Goal: Task Accomplishment & Management: Complete application form

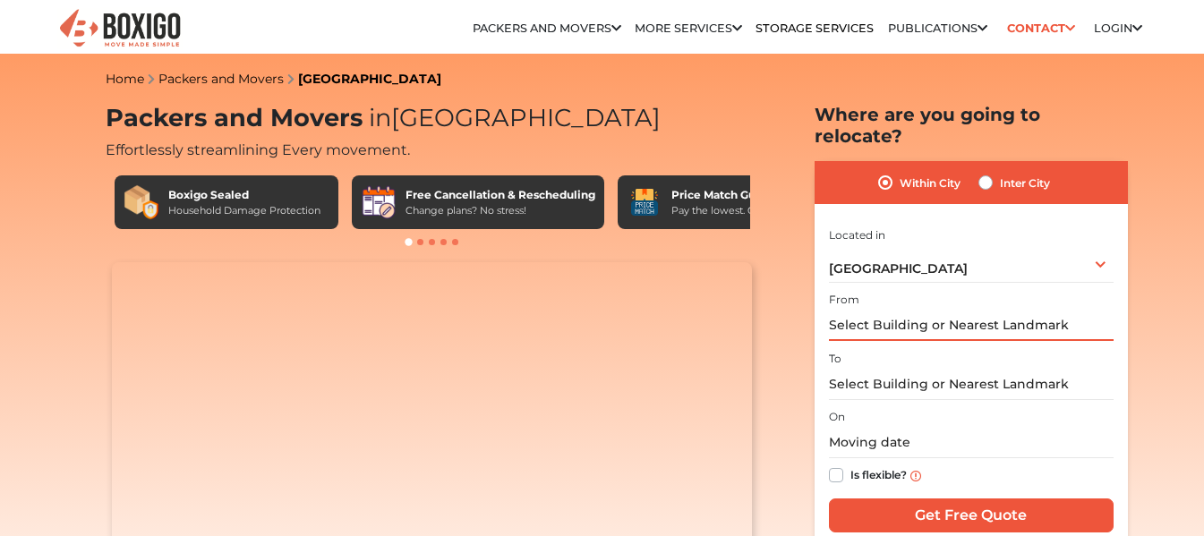
click at [869, 310] on input "text" at bounding box center [971, 325] width 285 height 31
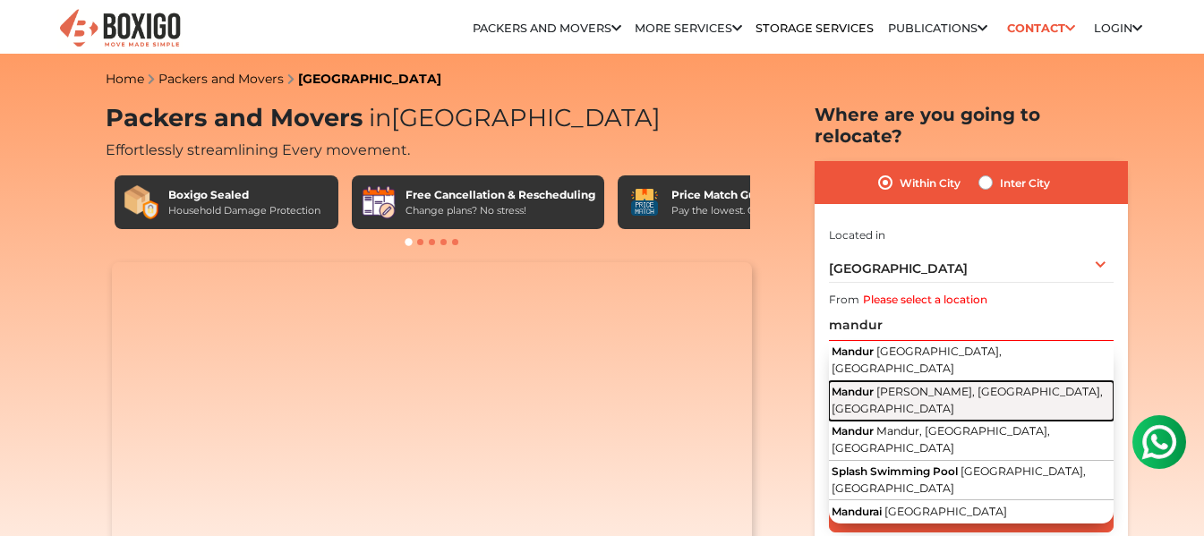
click at [869, 385] on span "Mandur" at bounding box center [853, 391] width 42 height 13
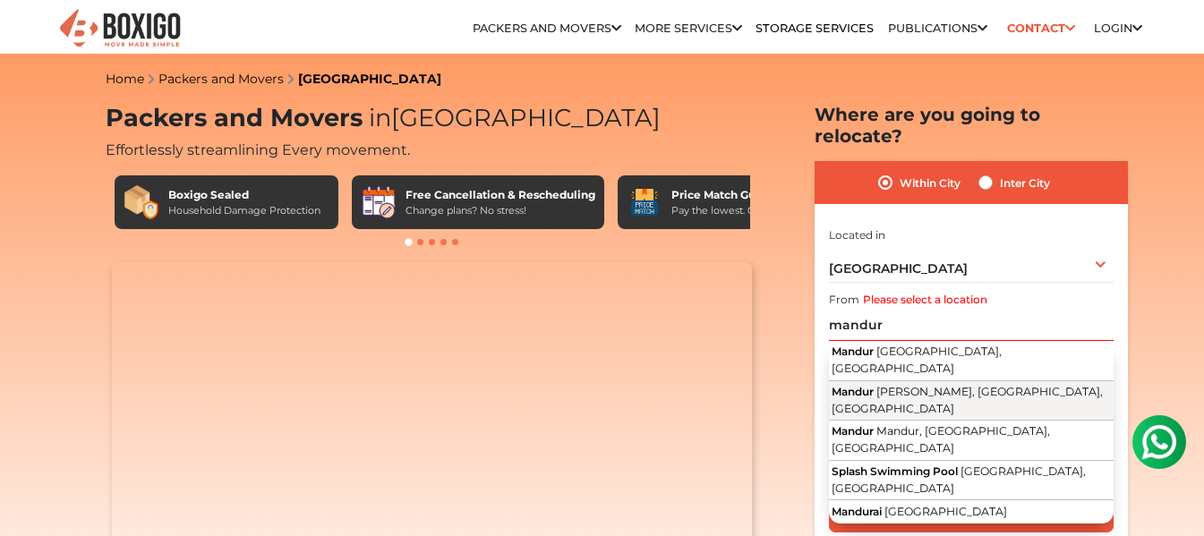
type input "Mandur, Aishwarya Grandhill, Bengaluru, Karnataka"
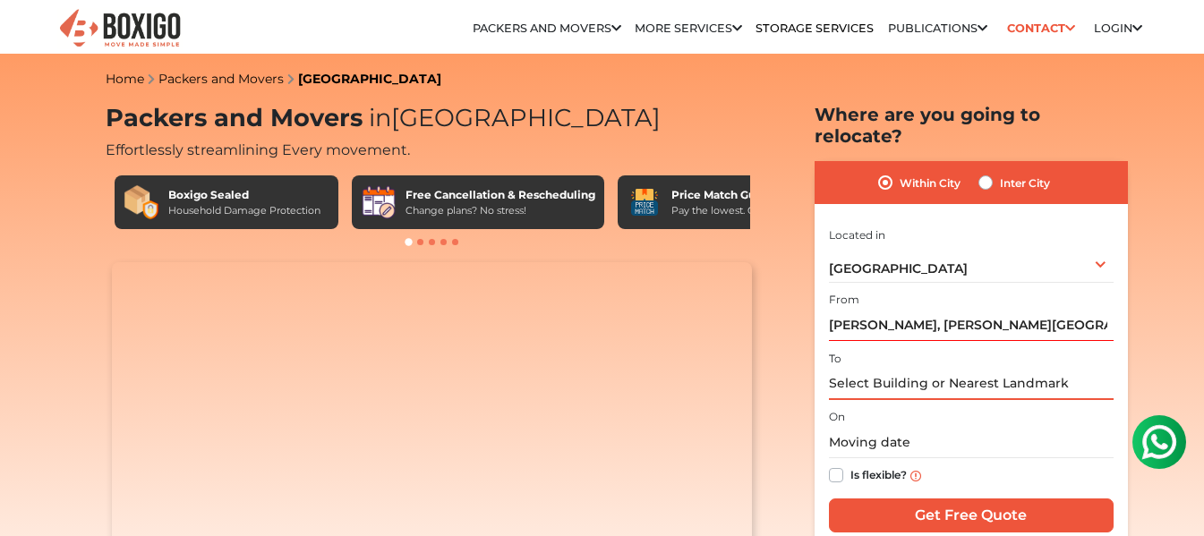
click at [858, 369] on input "text" at bounding box center [971, 384] width 285 height 31
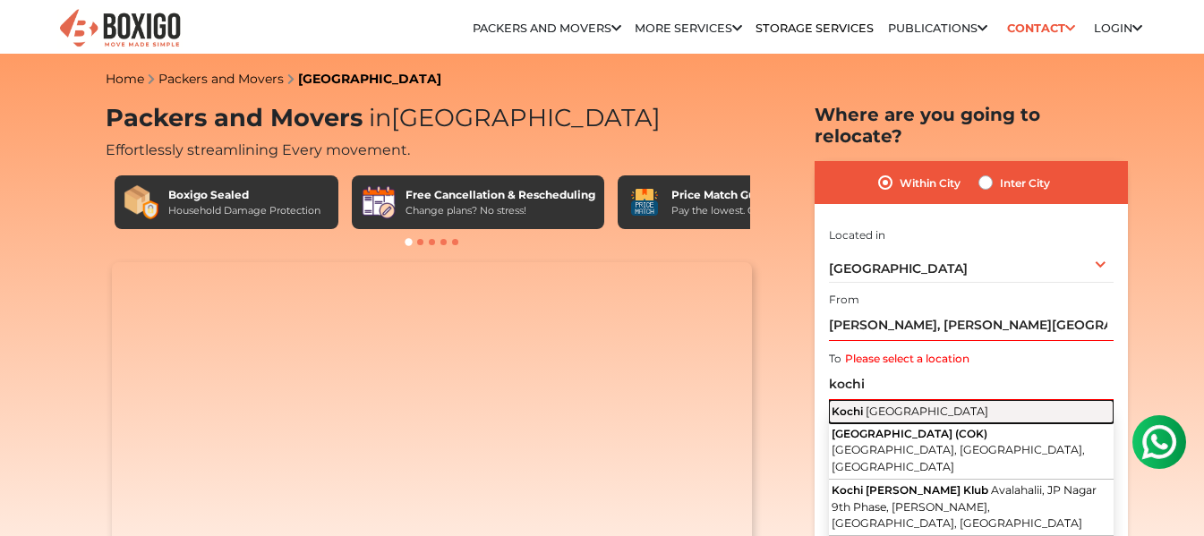
click at [858, 405] on span "Kochi" at bounding box center [847, 411] width 31 height 13
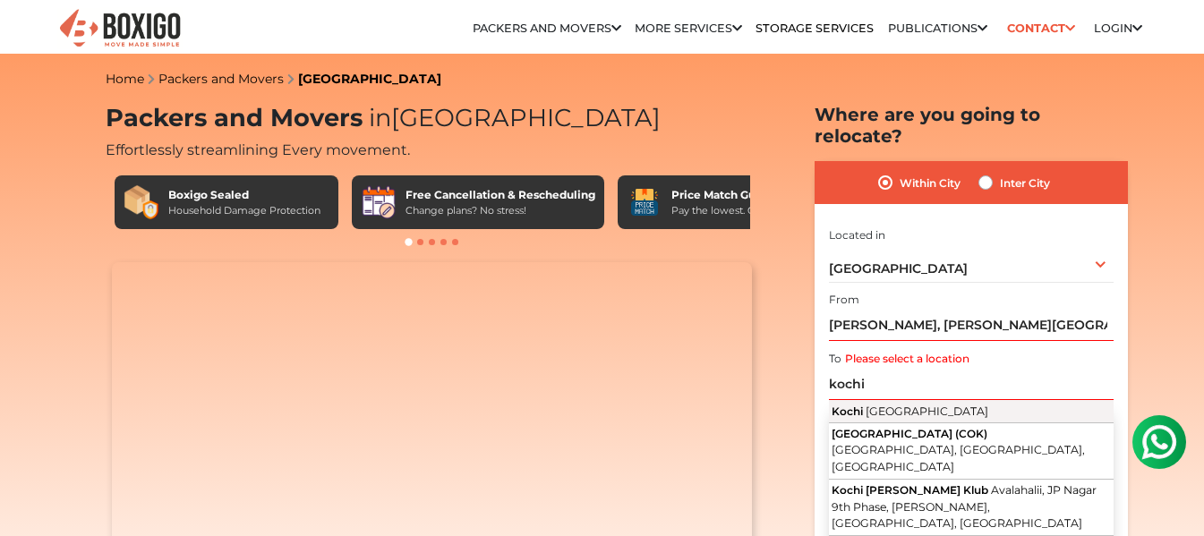
type input "Kochi, Kerala"
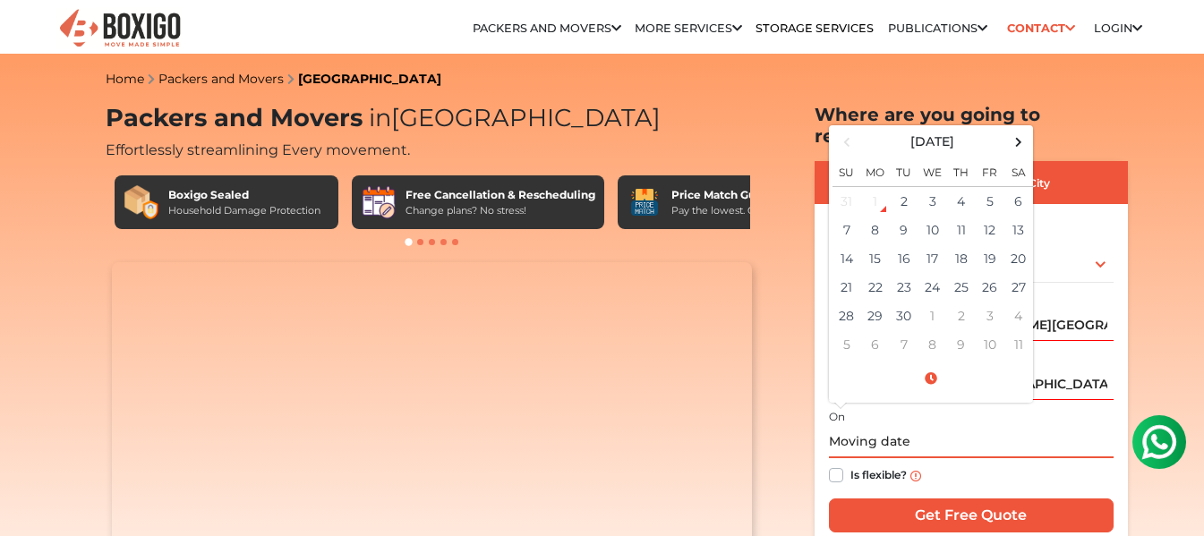
click at [859, 427] on input "text" at bounding box center [971, 442] width 285 height 31
click at [1016, 130] on span at bounding box center [1018, 142] width 24 height 24
click at [1017, 130] on span at bounding box center [1018, 142] width 24 height 24
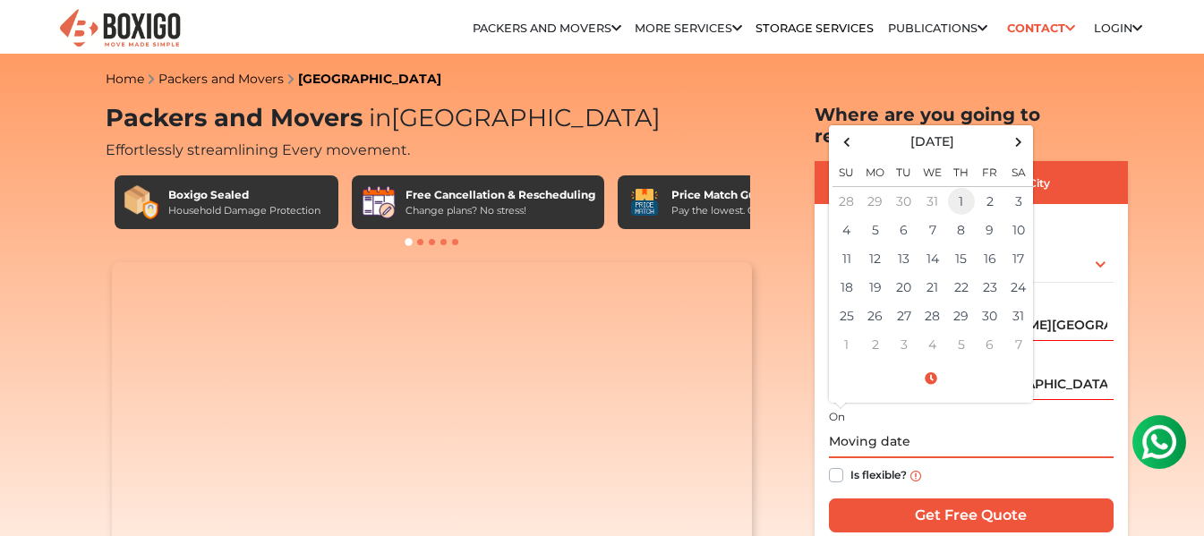
click at [961, 186] on td "1" at bounding box center [961, 201] width 29 height 30
type input "01/01/2026 12:00 AM"
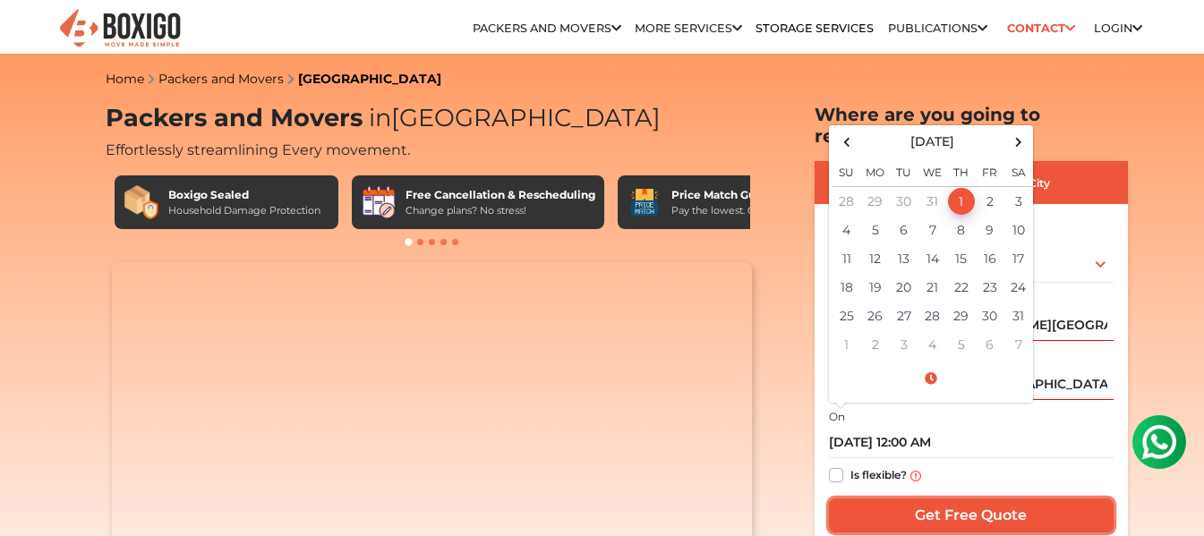
click at [914, 499] on input "Get Free Quote" at bounding box center [971, 516] width 285 height 34
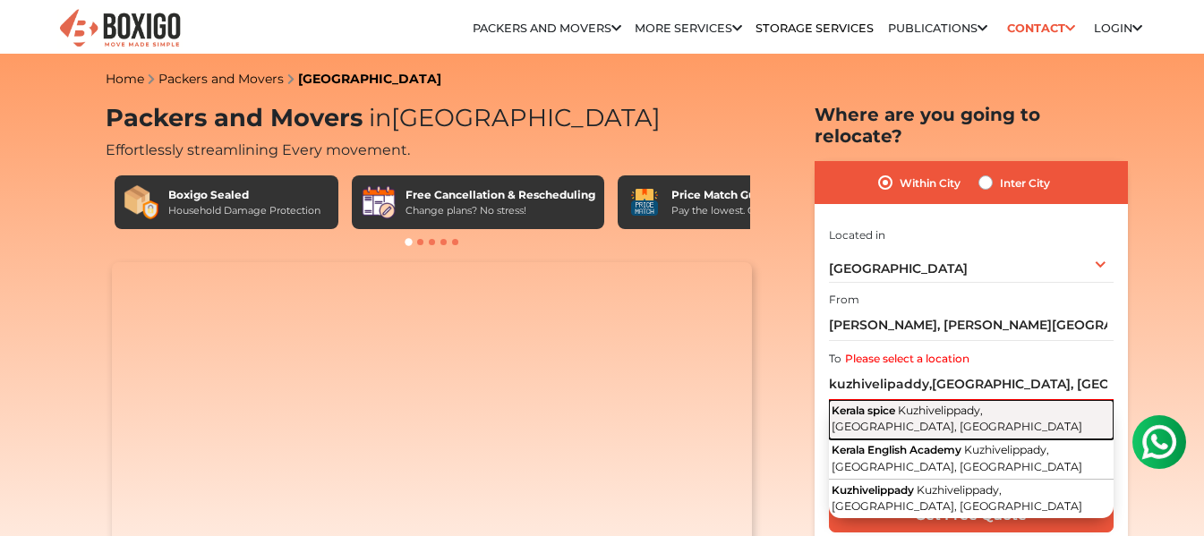
click at [912, 404] on span "Kuzhivelippady, Kochi, Kerala" at bounding box center [957, 419] width 251 height 30
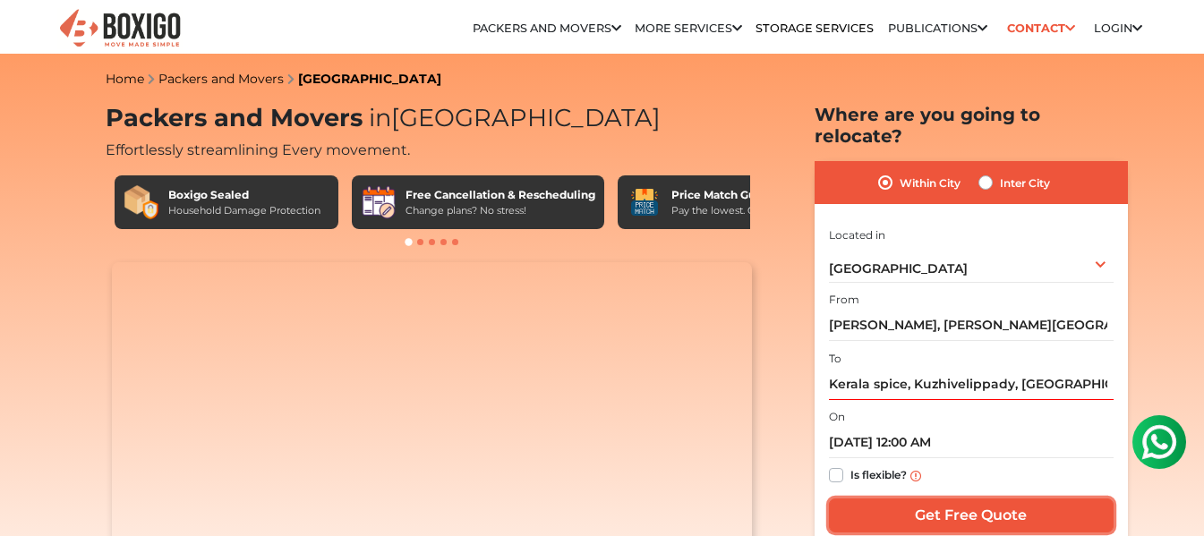
click at [920, 499] on input "Get Free Quote" at bounding box center [971, 516] width 285 height 34
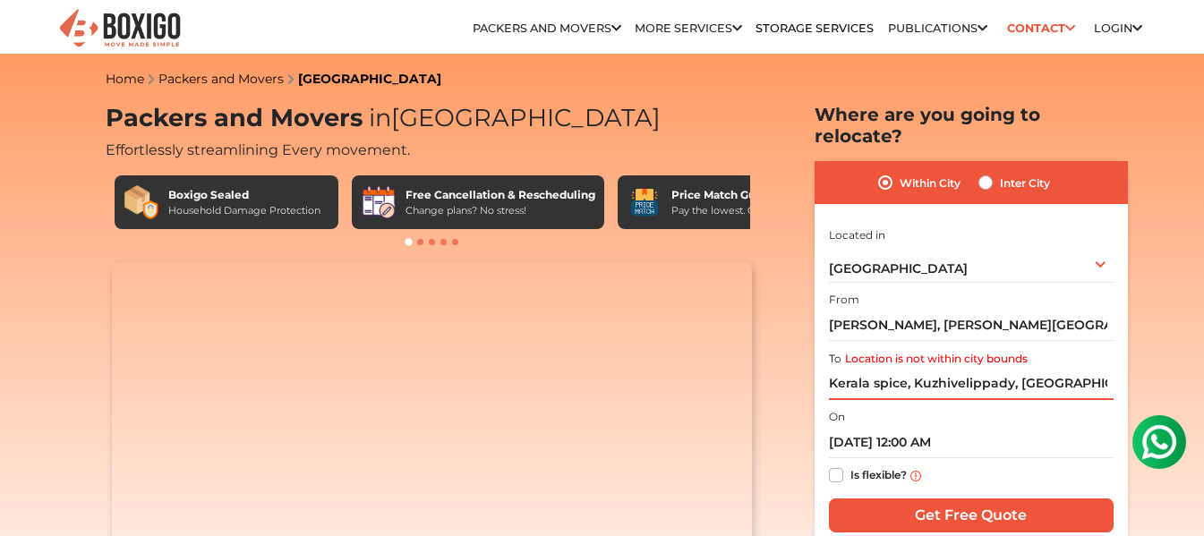
click at [1110, 369] on input "Kerala spice, Kuzhivelippady, Kochi, Kerala" at bounding box center [971, 384] width 285 height 31
type input "K"
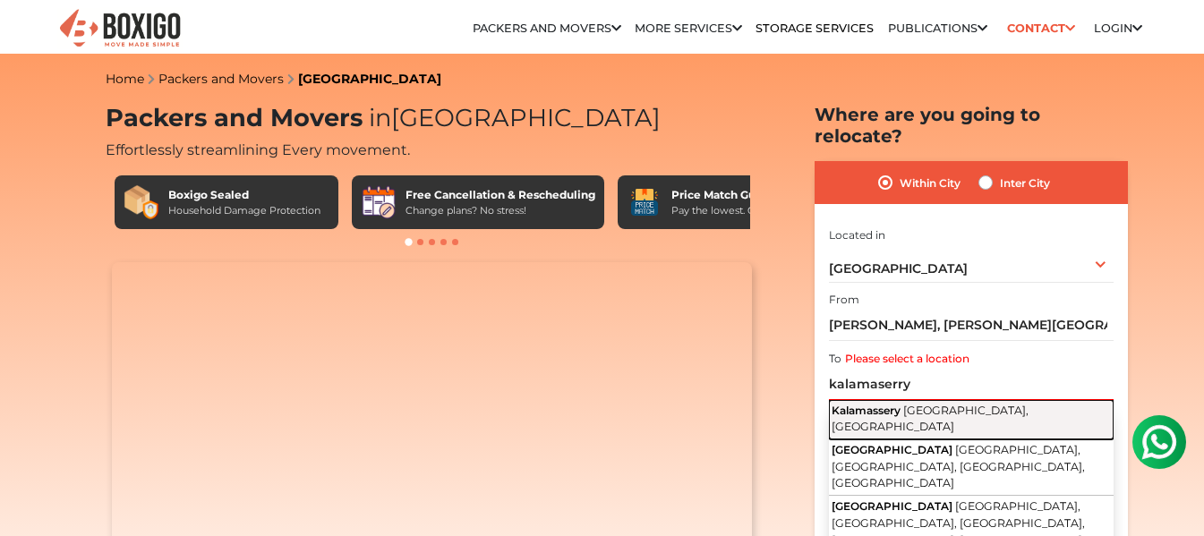
click at [927, 404] on span "Kochi, Kerala" at bounding box center [930, 419] width 197 height 30
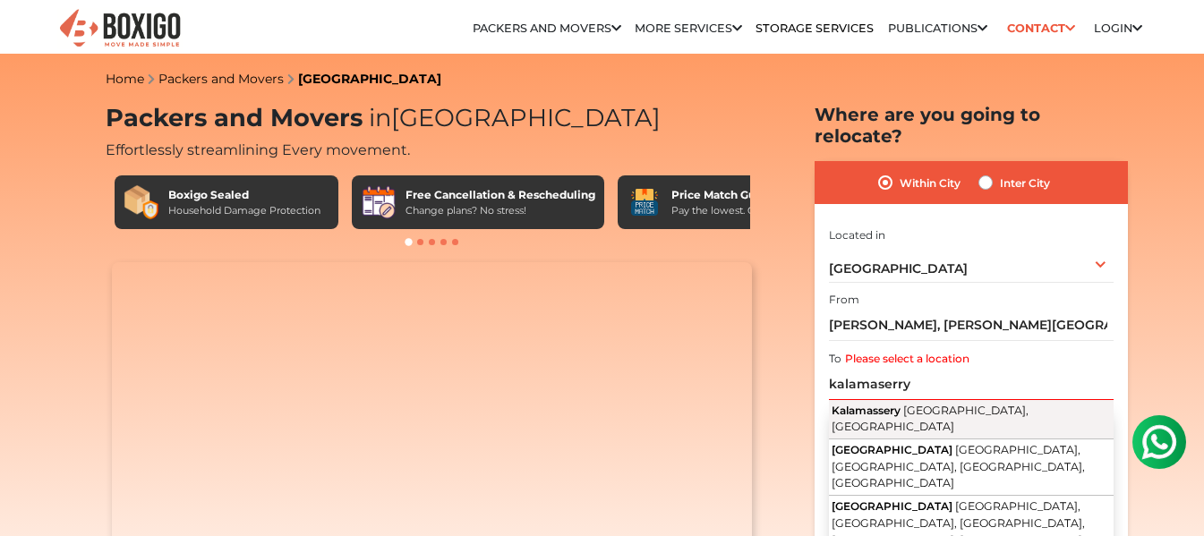
type input "Kalamassery, Kochi, Kerala"
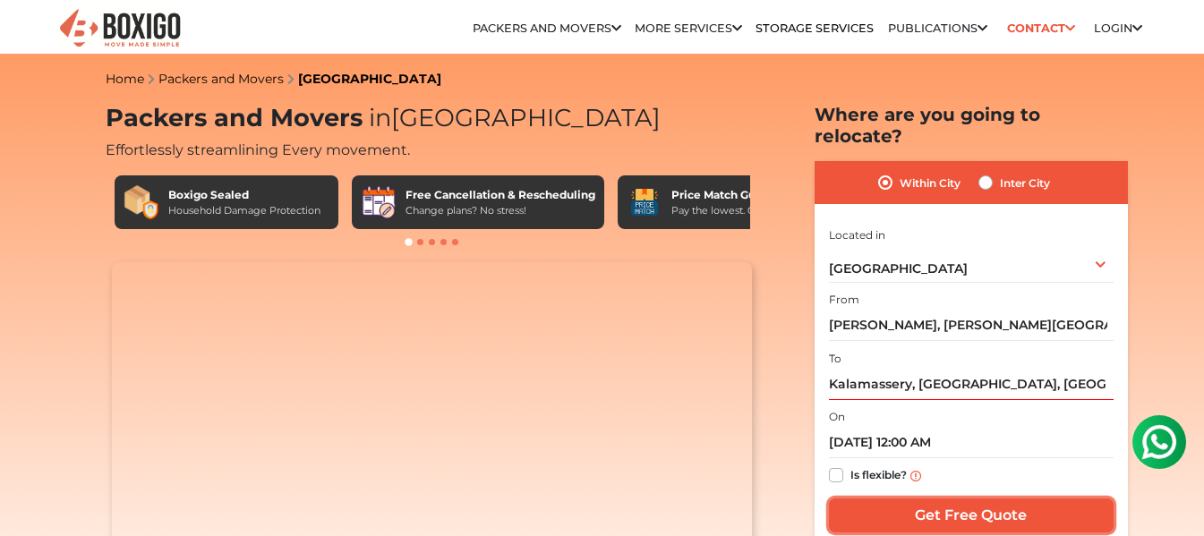
click at [951, 504] on input "Get Free Quote" at bounding box center [971, 516] width 285 height 34
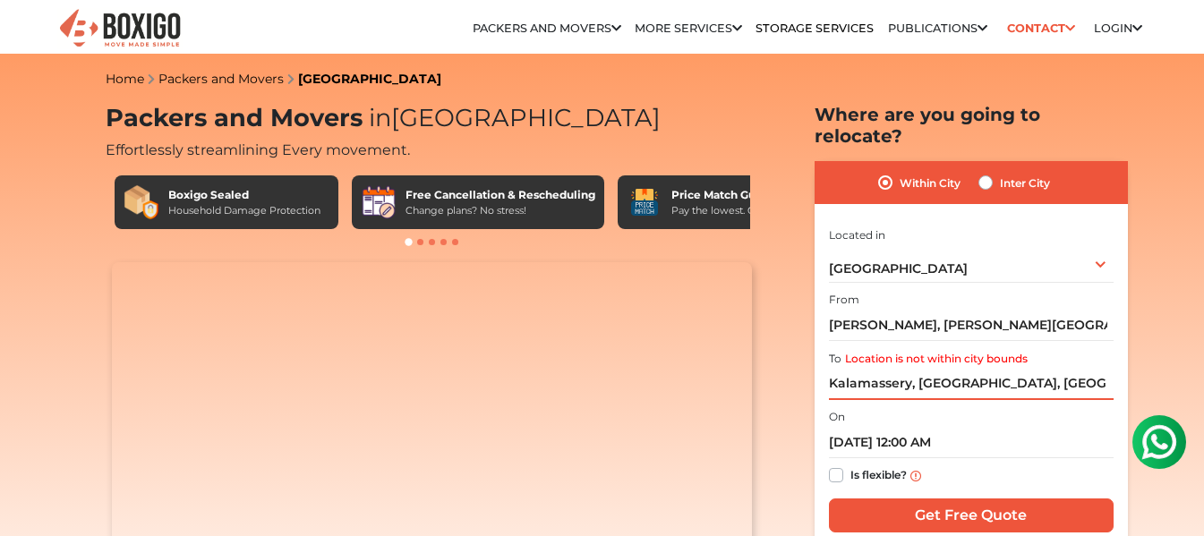
click at [1011, 369] on input "Kalamassery, Kochi, Kerala" at bounding box center [971, 384] width 285 height 31
click at [1000, 172] on label "Inter City" at bounding box center [1025, 182] width 50 height 21
click at [986, 172] on input "Inter City" at bounding box center [985, 181] width 14 height 18
radio input "true"
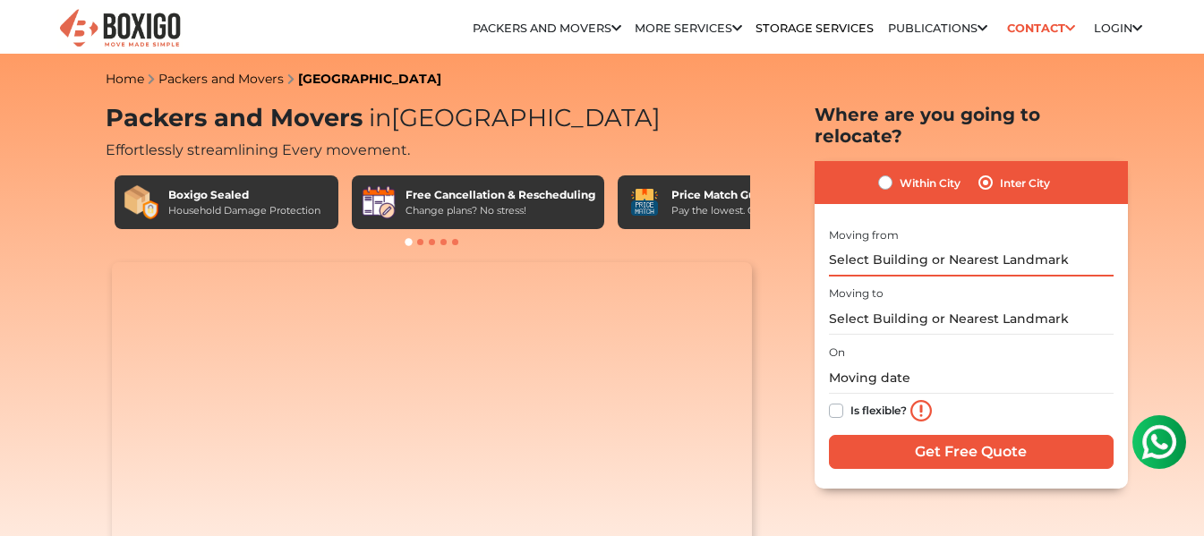
click at [896, 245] on input "text" at bounding box center [971, 260] width 285 height 31
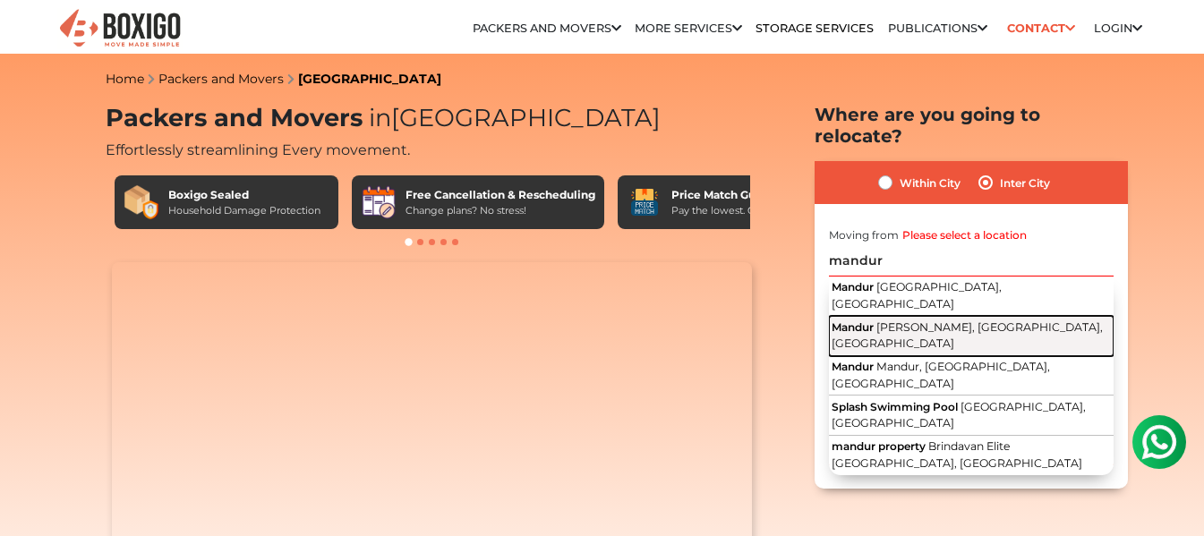
click at [897, 316] on button "Mandur Aishwarya Grandhill, Bengaluru, Karnataka" at bounding box center [971, 336] width 285 height 40
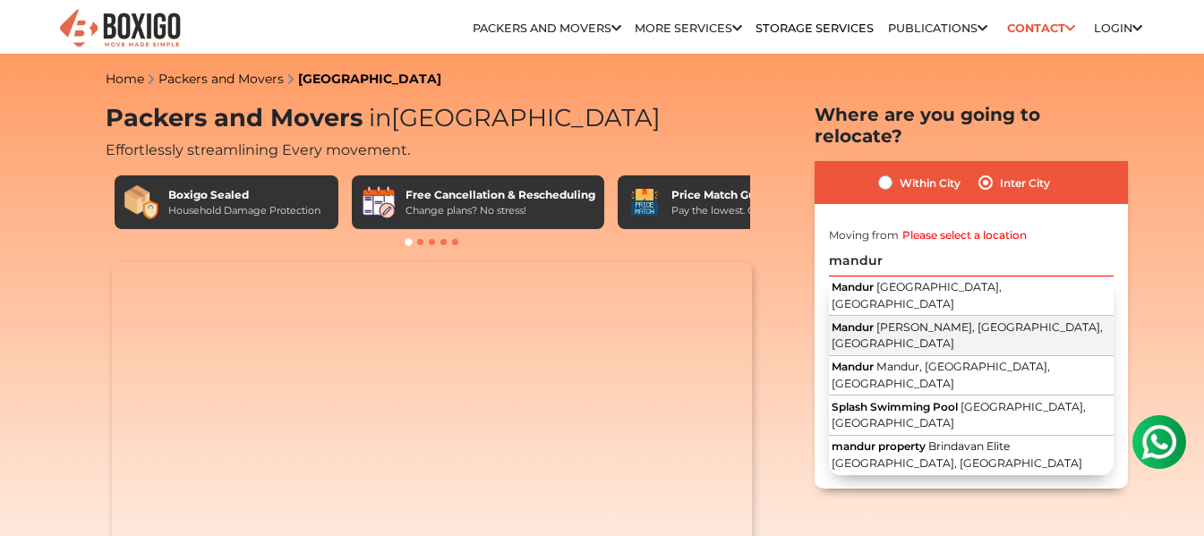
type input "Mandur, Aishwarya Grandhill, Bengaluru, Karnataka"
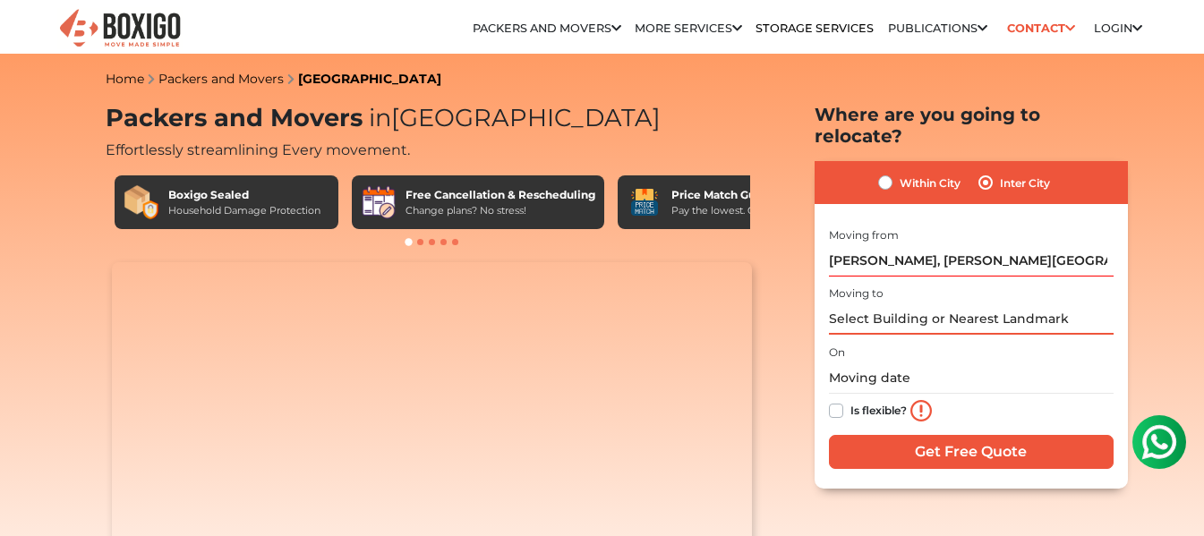
click at [869, 304] on input "text" at bounding box center [971, 318] width 285 height 31
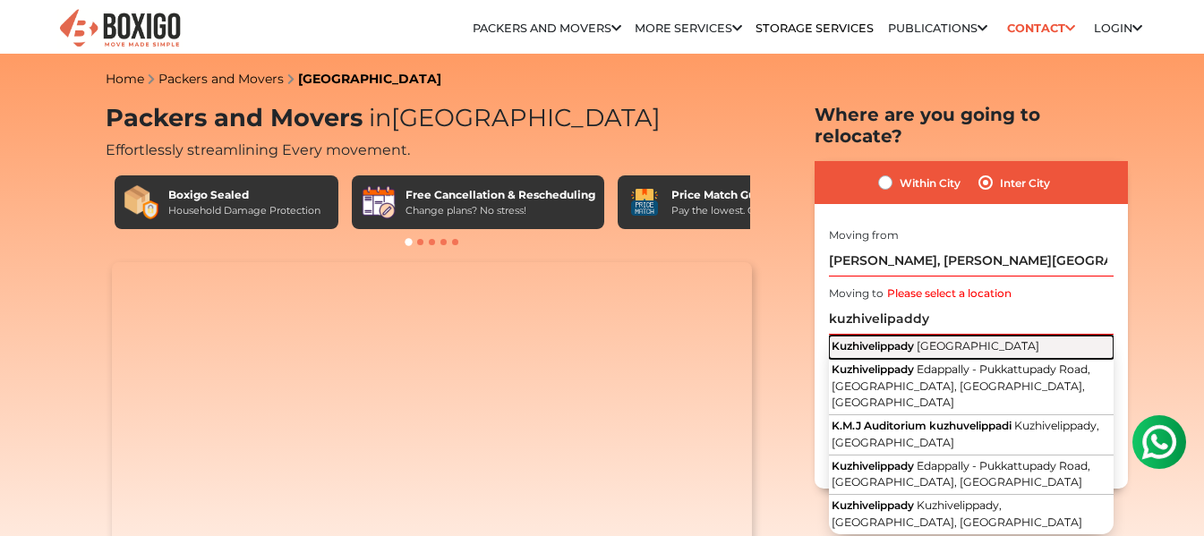
click at [891, 339] on span "Kuzhivelippady" at bounding box center [873, 345] width 82 height 13
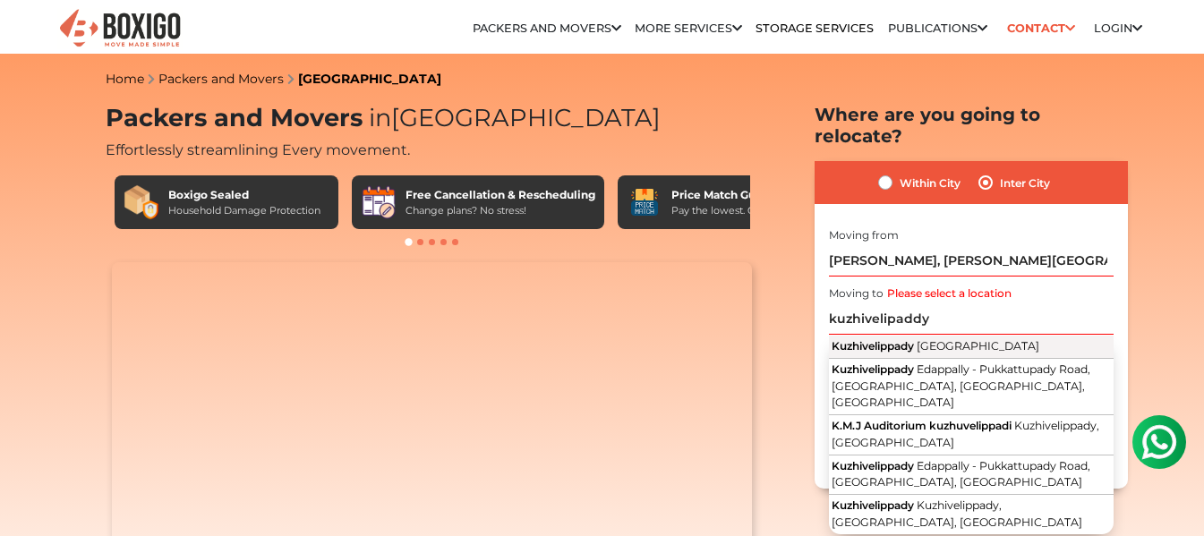
type input "Kuzhivelippady, Kerala"
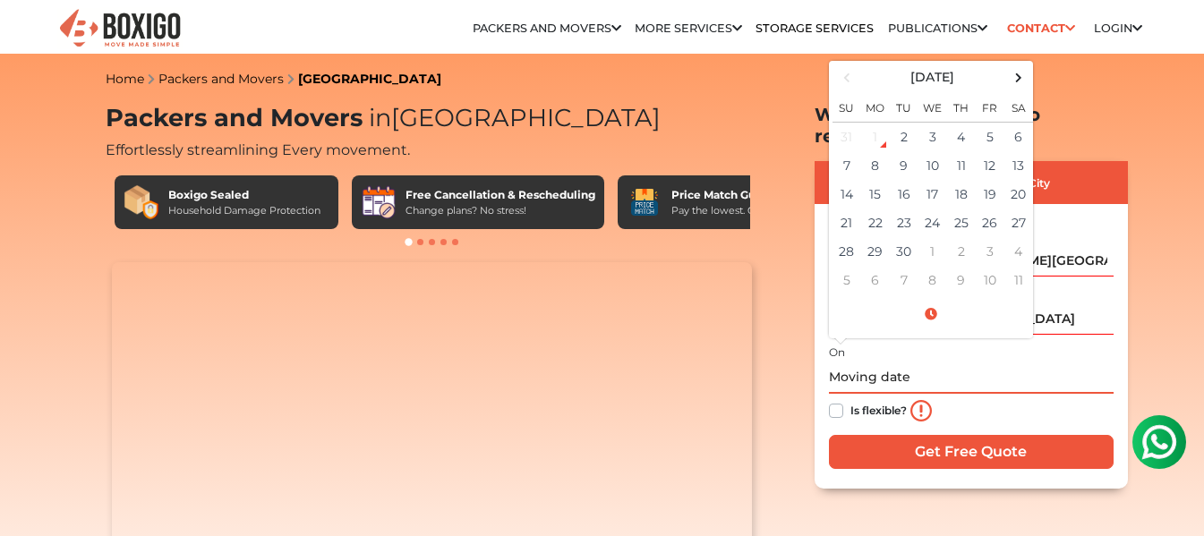
click at [876, 363] on input "text" at bounding box center [971, 378] width 285 height 31
click at [1019, 65] on span at bounding box center [1018, 77] width 24 height 24
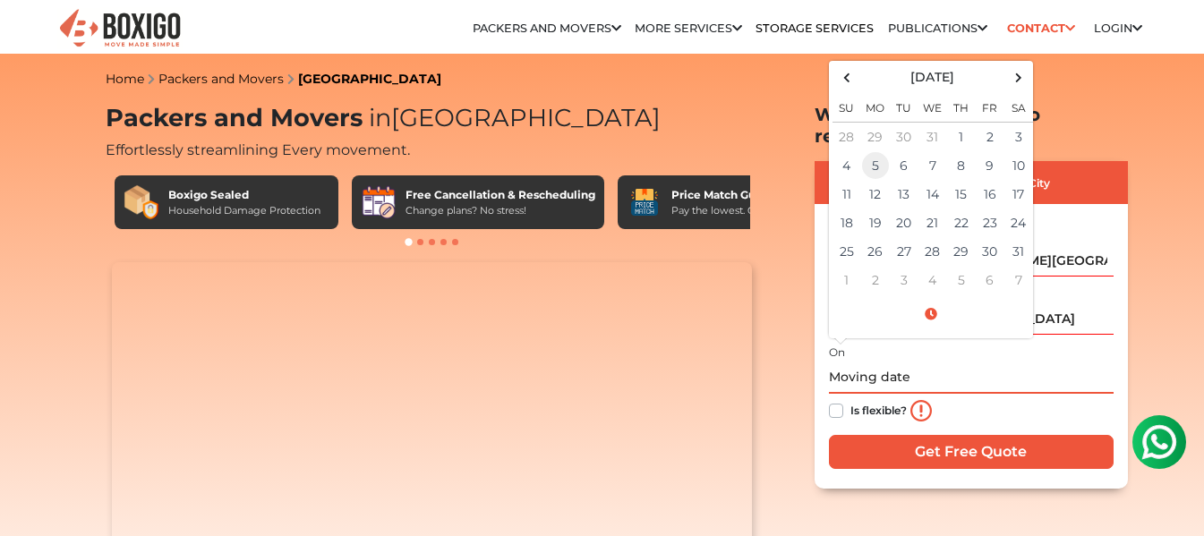
click at [876, 151] on td "5" at bounding box center [875, 165] width 29 height 29
type input "01/05/2026 12:00 AM"
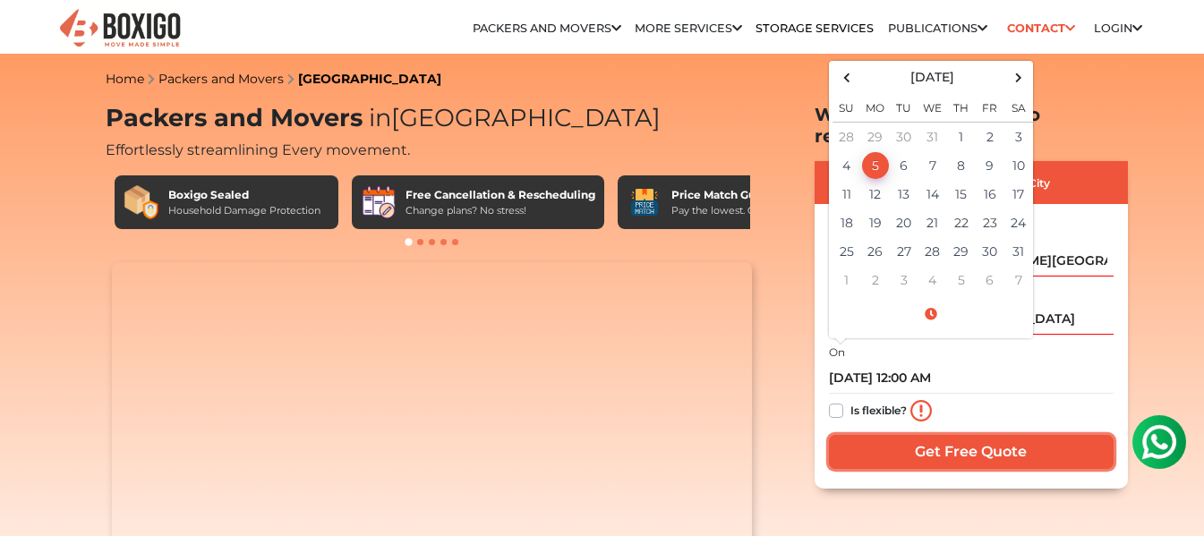
click at [939, 435] on input "Get Free Quote" at bounding box center [971, 452] width 285 height 34
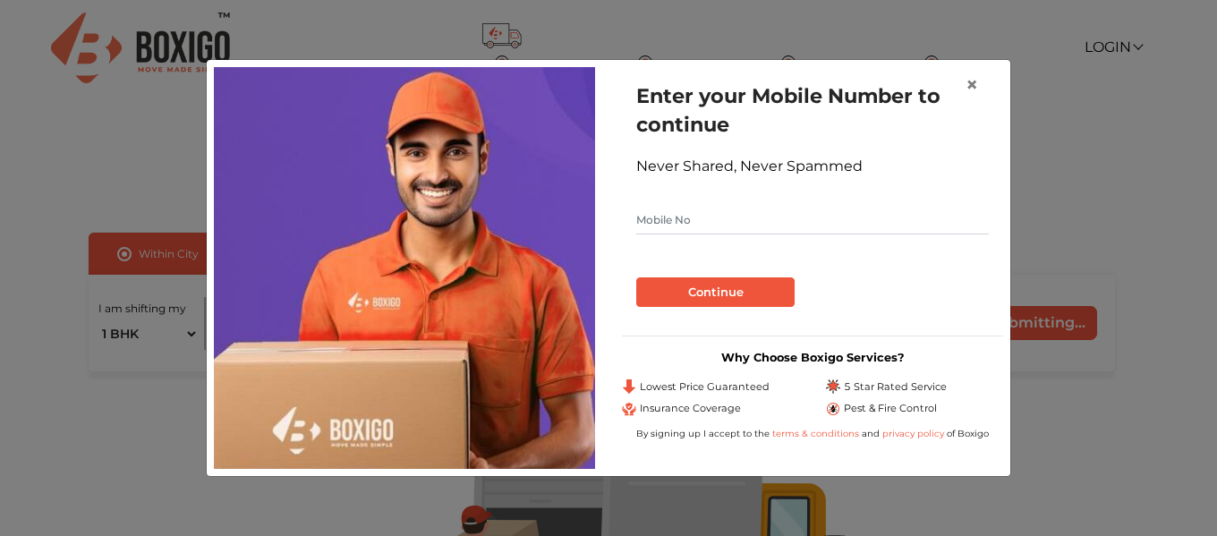
click at [679, 225] on input "text" at bounding box center [812, 220] width 353 height 29
type input "9787549677"
click at [719, 294] on button "Continue" at bounding box center [715, 292] width 158 height 30
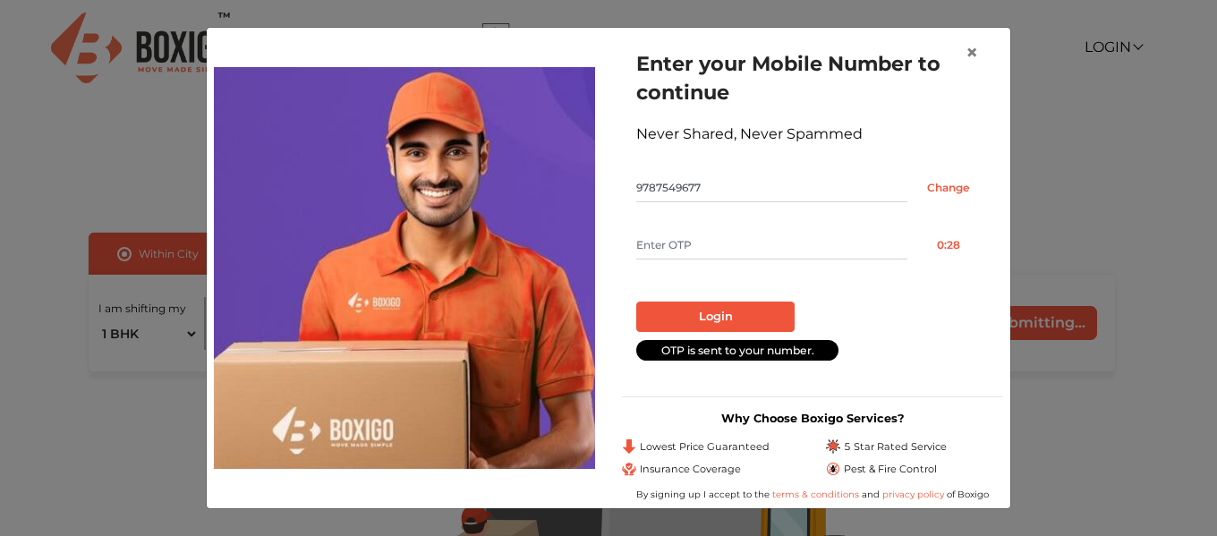
click at [762, 253] on input "text" at bounding box center [771, 245] width 271 height 29
type input "2584"
click at [755, 314] on button "Login" at bounding box center [715, 317] width 158 height 30
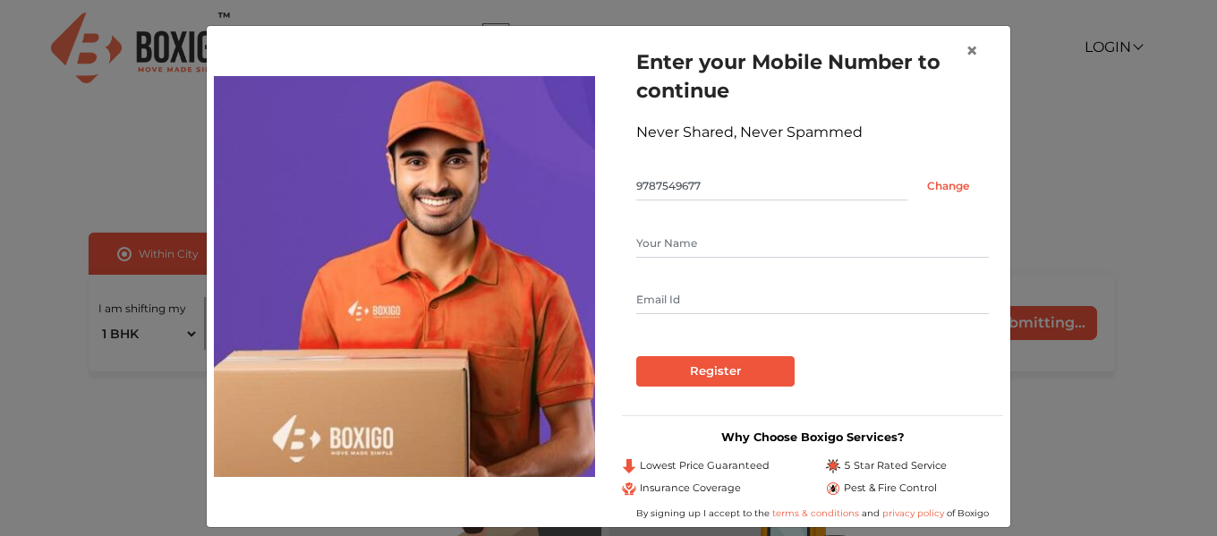
click at [681, 237] on input "text" at bounding box center [812, 243] width 353 height 29
type input "[PERSON_NAME]"
type input "[EMAIL_ADDRESS][DOMAIN_NAME]"
click at [697, 388] on div "Enter your Mobile Number to continue Never Shared, Never Spammed 9787549677 Cha…" at bounding box center [812, 217] width 381 height 368
click at [697, 386] on input "Register" at bounding box center [715, 371] width 158 height 30
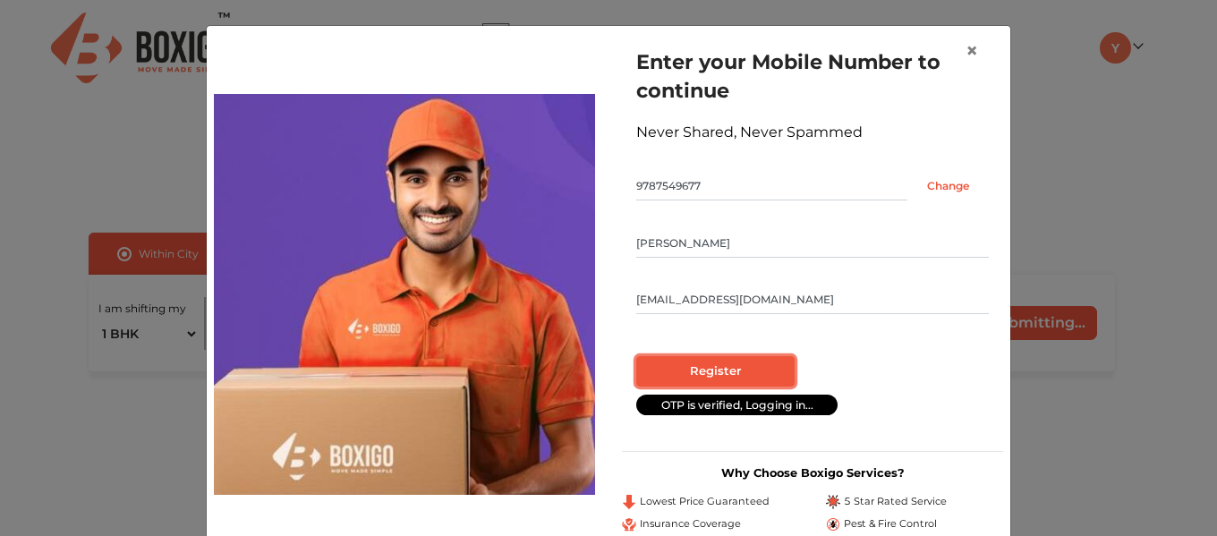
radio input "false"
radio input "true"
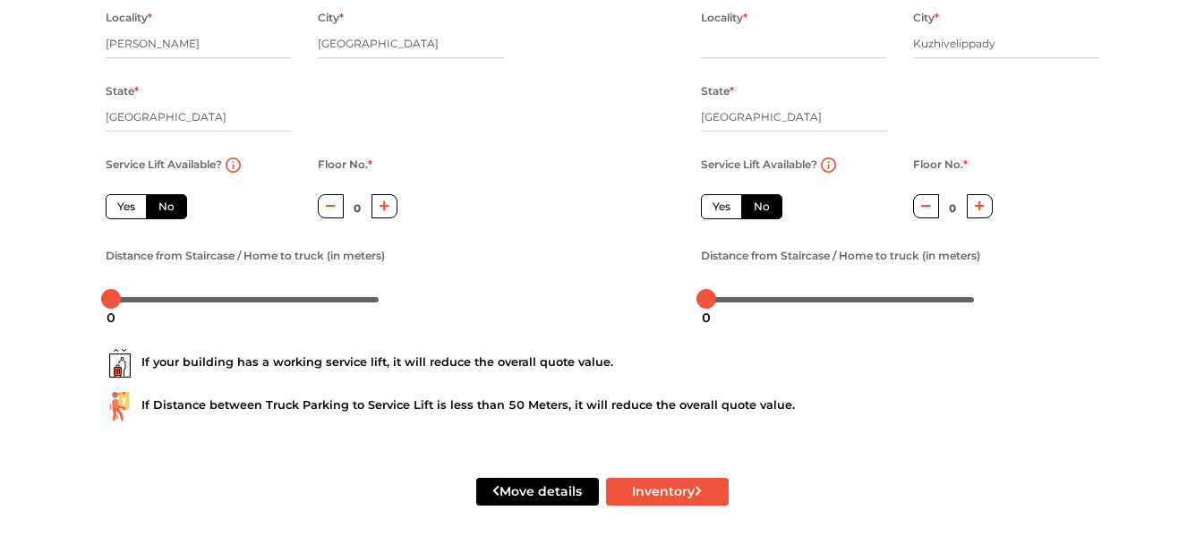
scroll to position [309, 0]
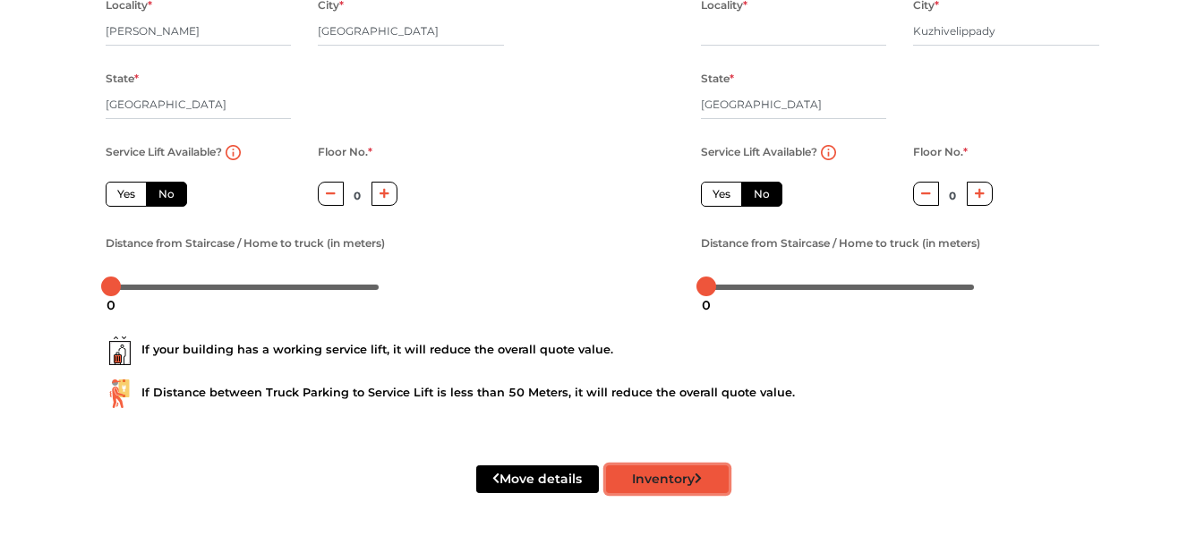
click at [698, 486] on button "Inventory" at bounding box center [667, 479] width 123 height 28
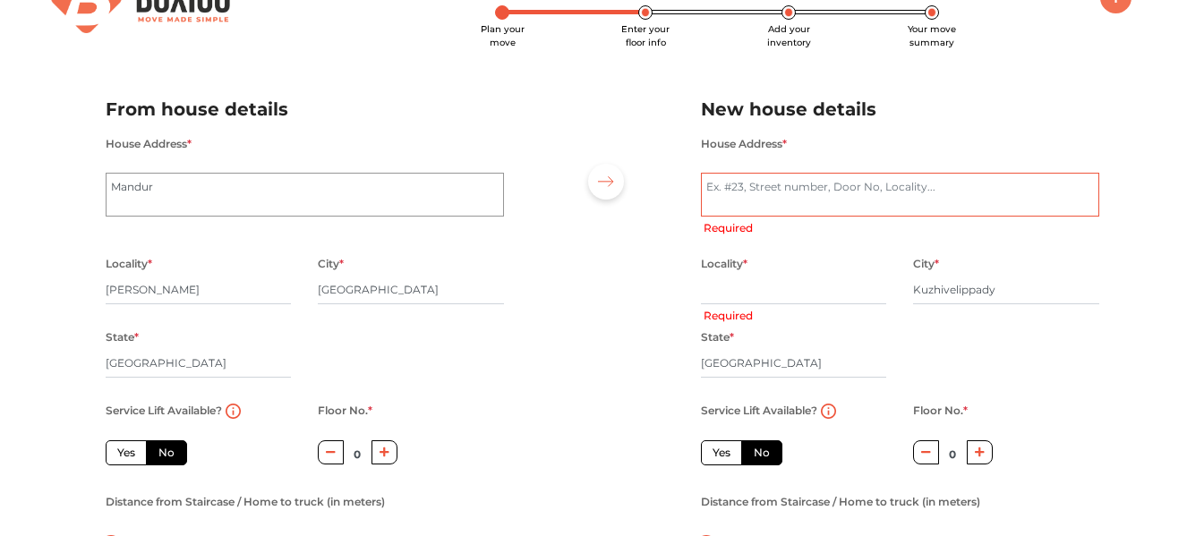
scroll to position [0, 0]
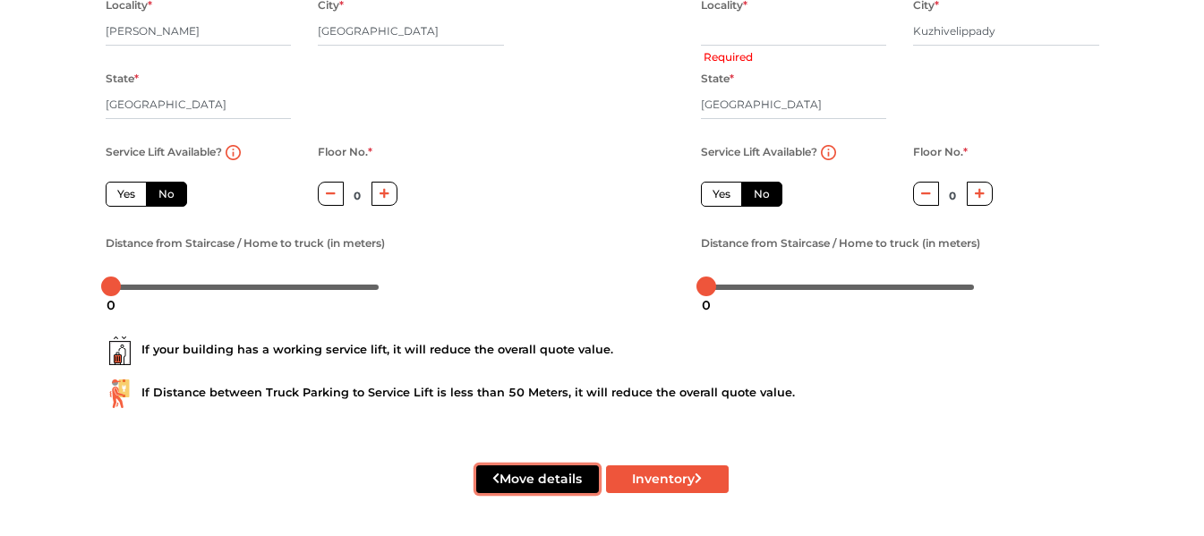
click at [525, 479] on button "Move details" at bounding box center [537, 479] width 123 height 28
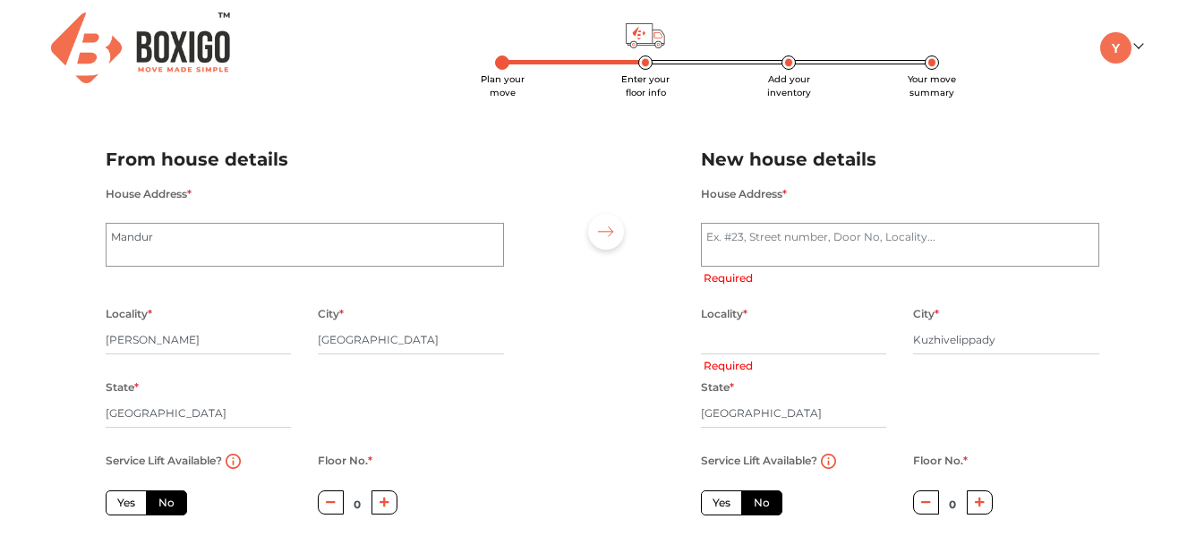
click at [525, 479] on div at bounding box center [602, 370] width 170 height 493
click at [758, 245] on textarea "House Address *" at bounding box center [900, 245] width 398 height 45
radio input "true"
type textarea "pl"
radio input "true"
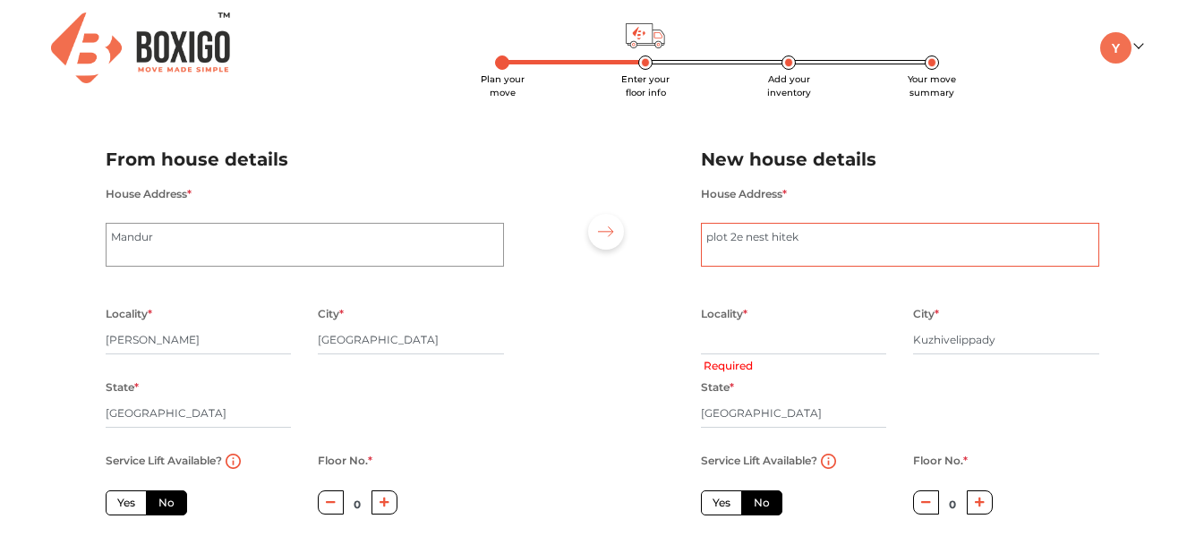
type textarea "plot 2e nest hitek"
click at [724, 340] on input "text" at bounding box center [794, 340] width 186 height 29
radio input "true"
type input "ka"
radio input "true"
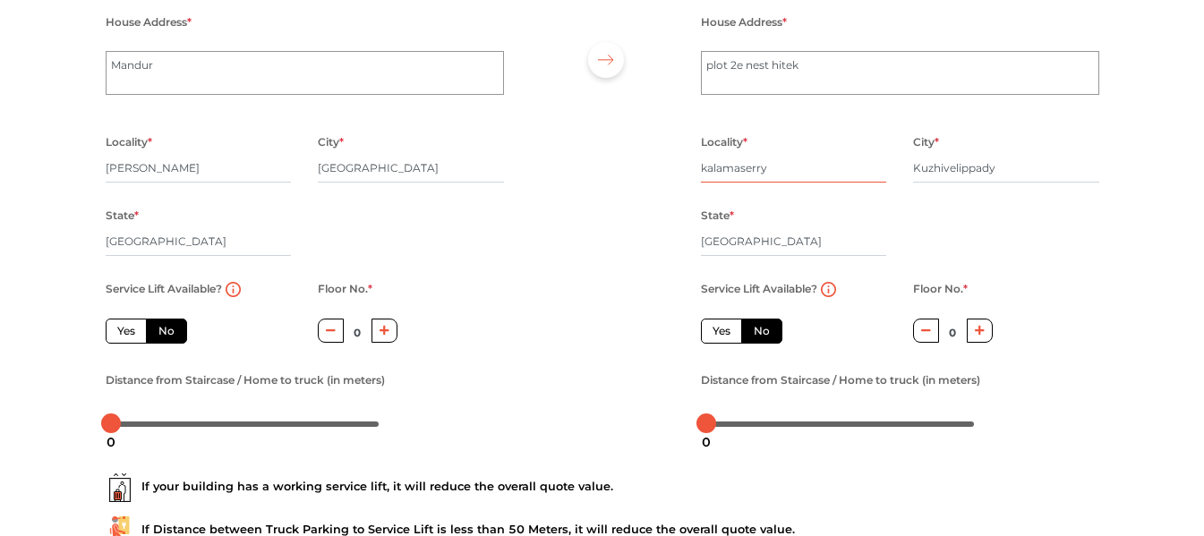
scroll to position [242, 0]
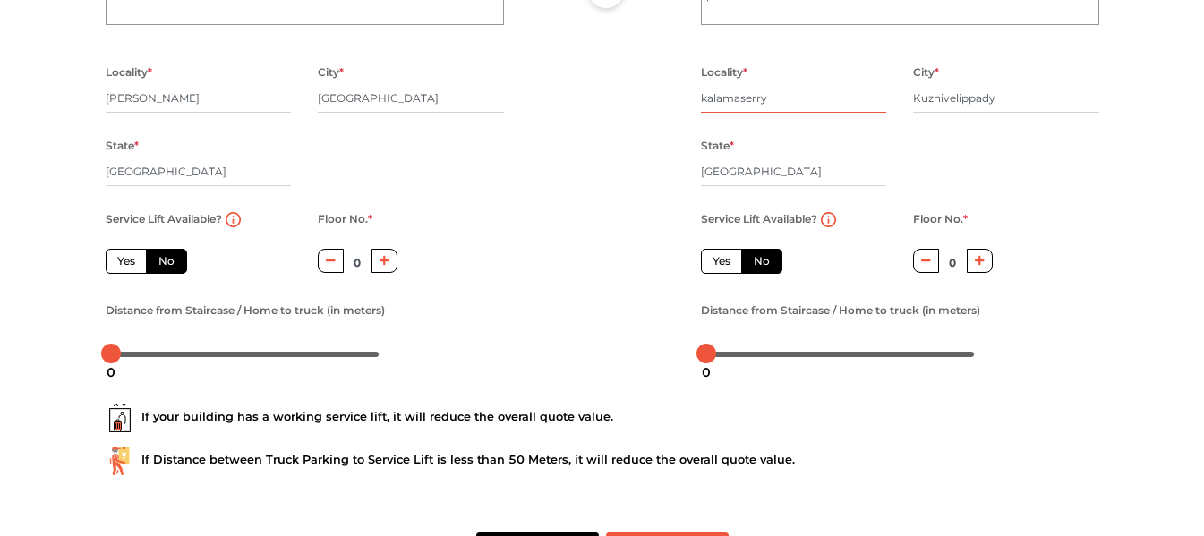
type input "kalamaserry"
click at [385, 258] on icon "button" at bounding box center [385, 261] width 10 height 10
type input "2"
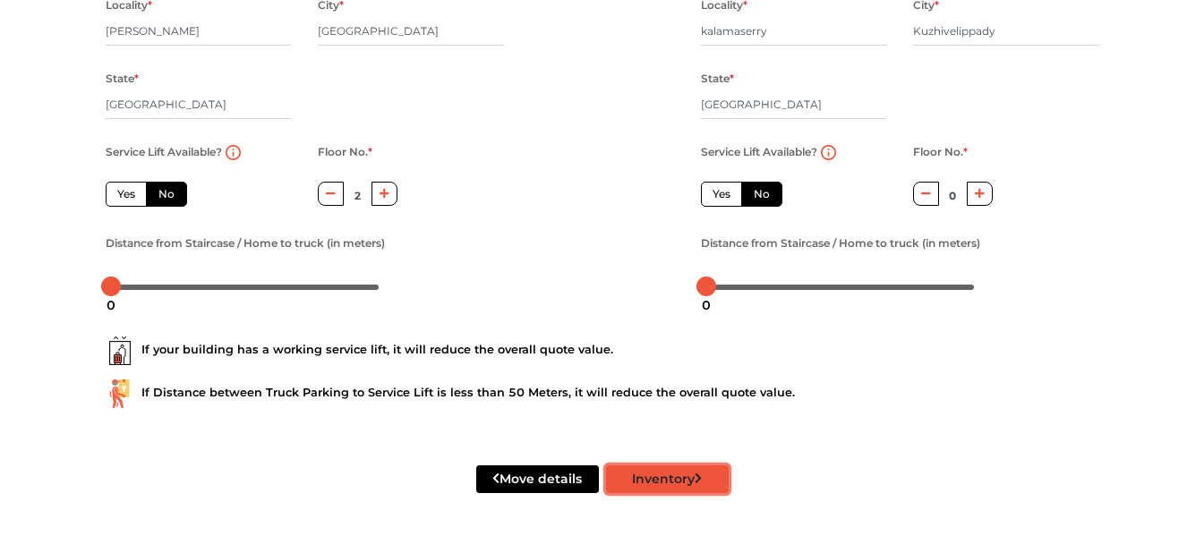
click at [660, 470] on button "Inventory" at bounding box center [667, 479] width 123 height 28
radio input "true"
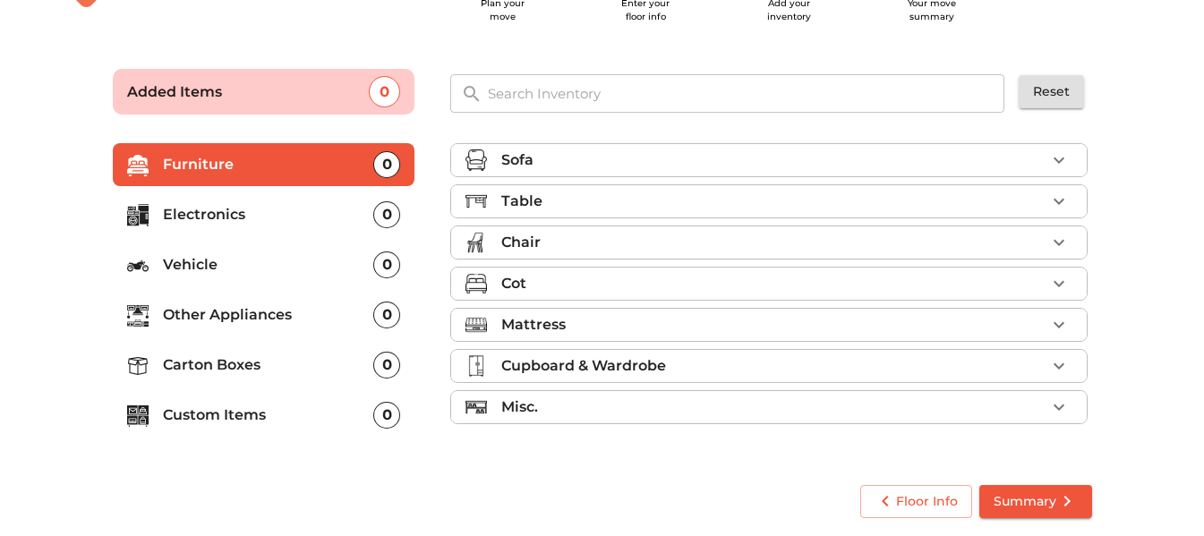
scroll to position [76, 0]
click at [1063, 240] on icon "button" at bounding box center [1059, 243] width 11 height 6
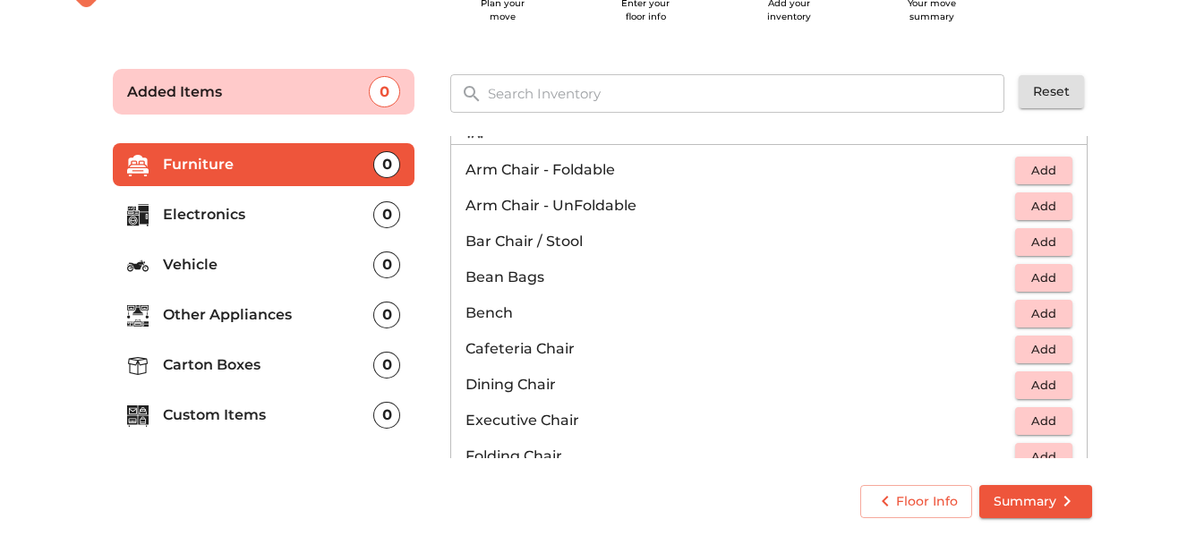
scroll to position [0, 0]
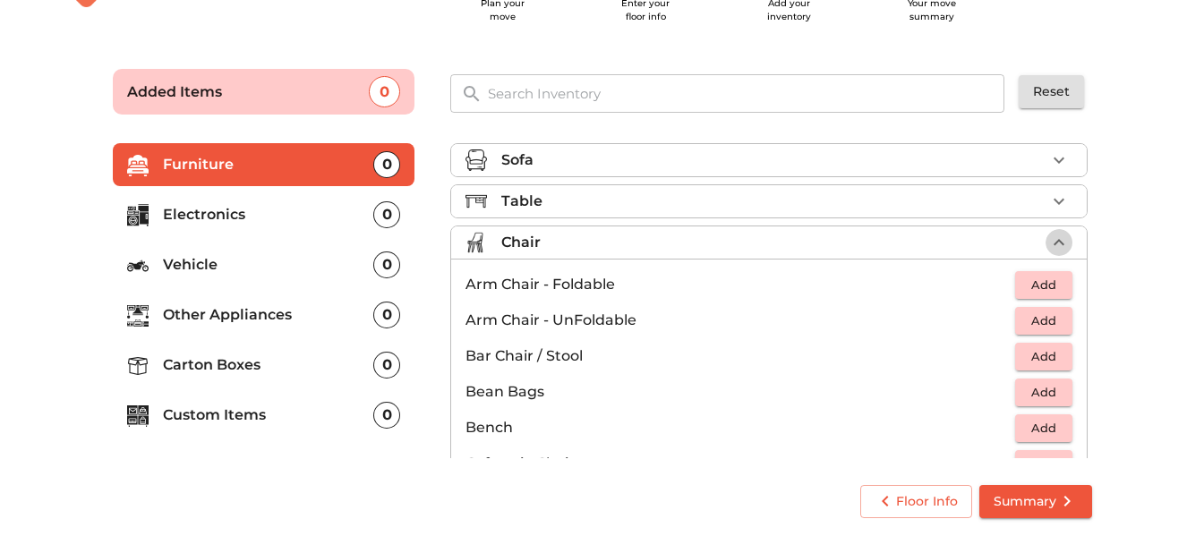
click at [1054, 243] on icon "button" at bounding box center [1059, 242] width 11 height 6
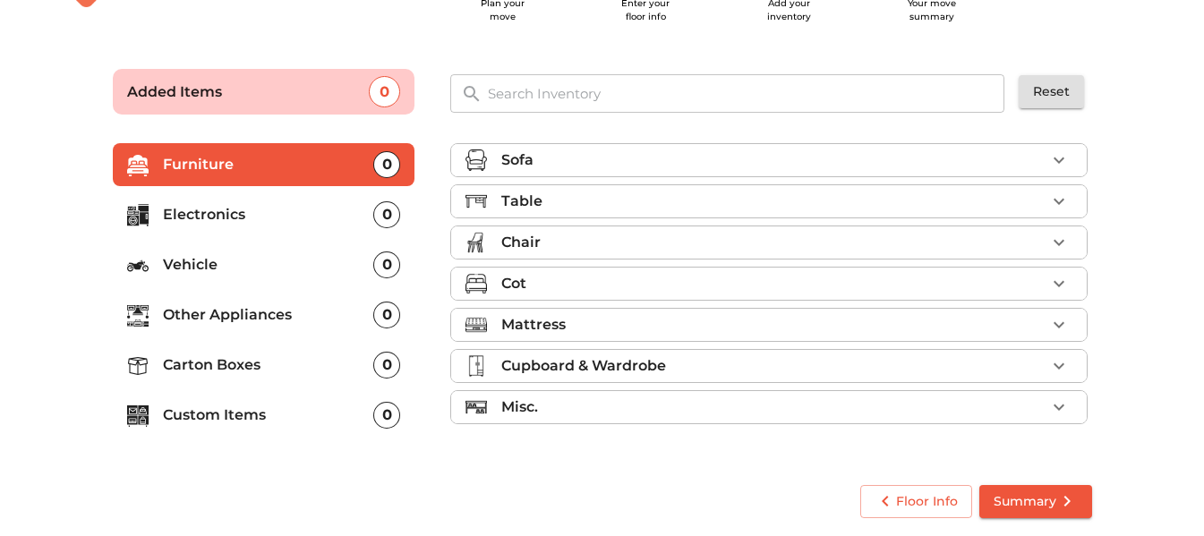
click at [387, 266] on div "0" at bounding box center [386, 265] width 27 height 27
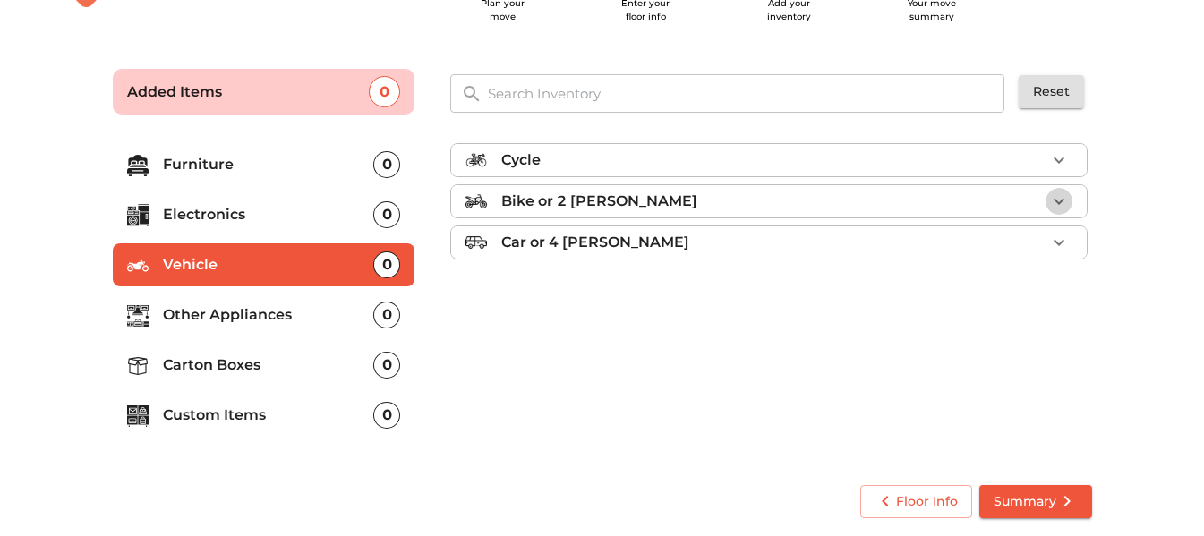
click at [1062, 202] on icon "button" at bounding box center [1059, 202] width 11 height 6
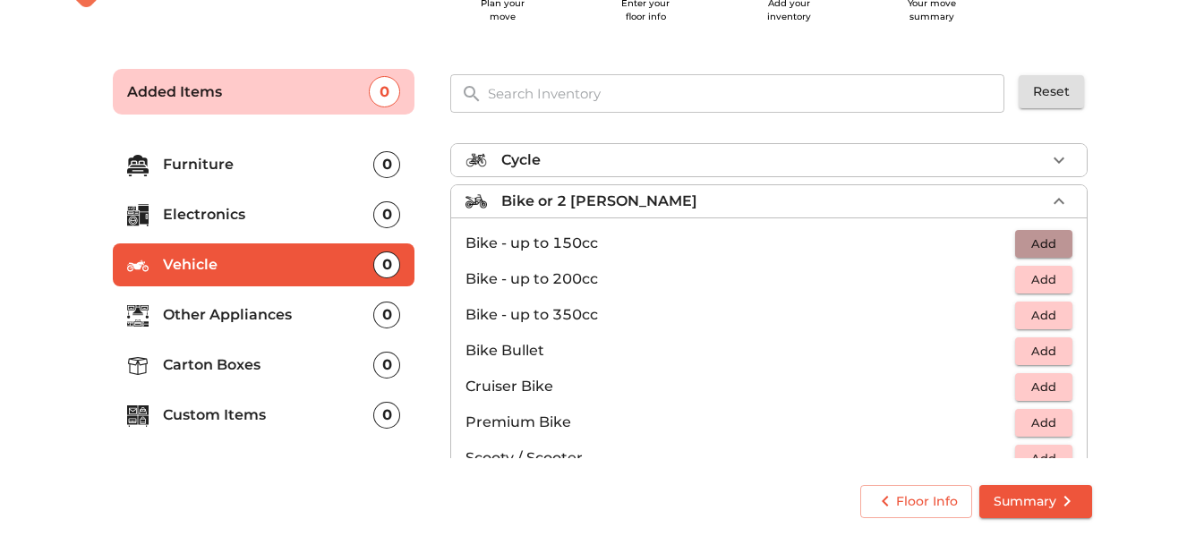
click at [1033, 241] on span "Add" at bounding box center [1043, 244] width 39 height 21
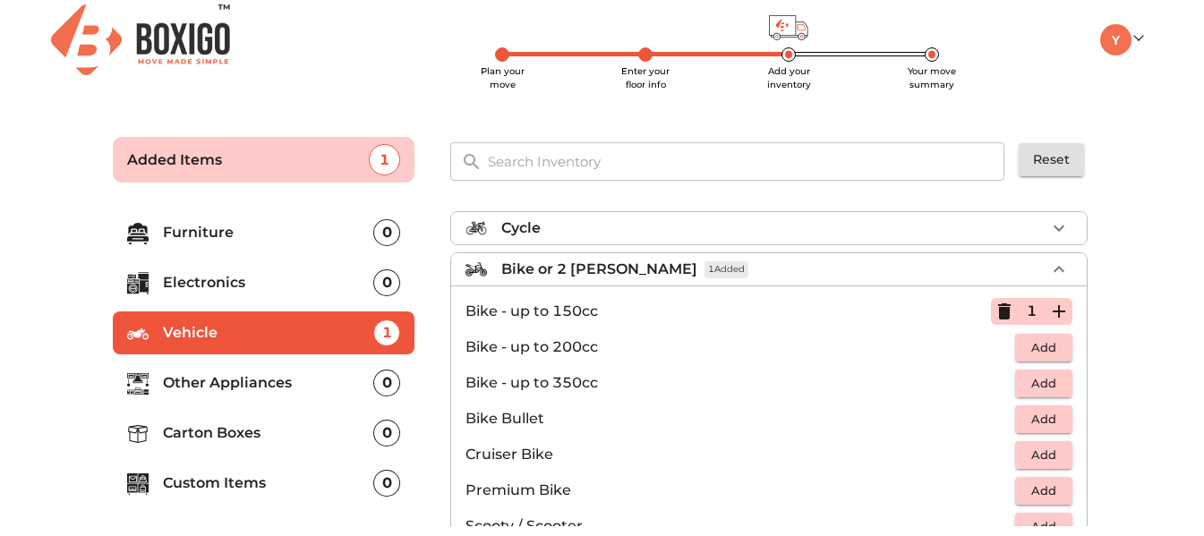
scroll to position [2, 0]
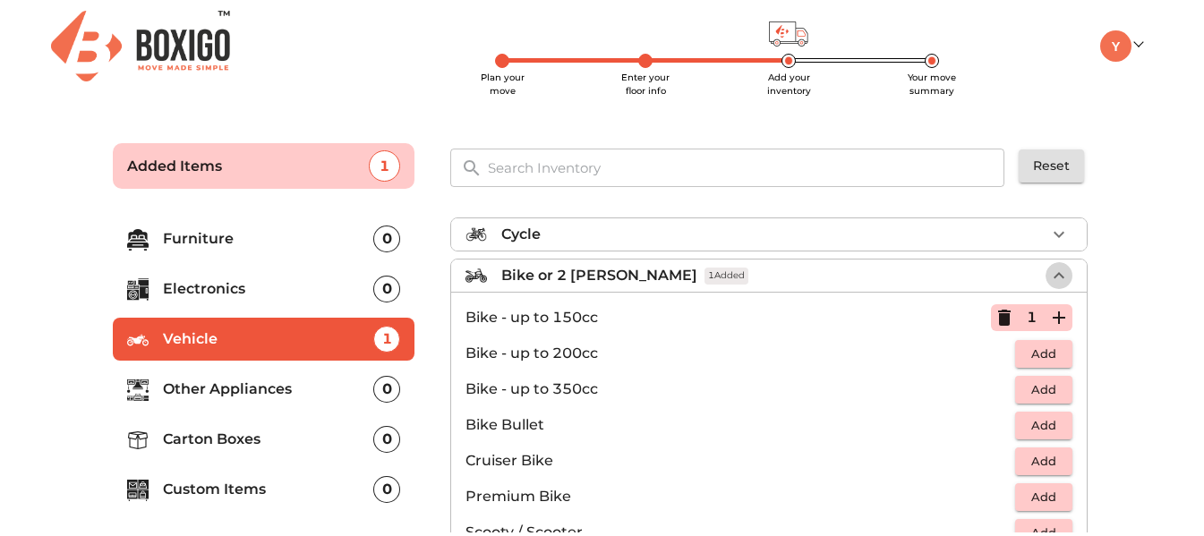
click at [1050, 272] on icon "button" at bounding box center [1058, 275] width 21 height 21
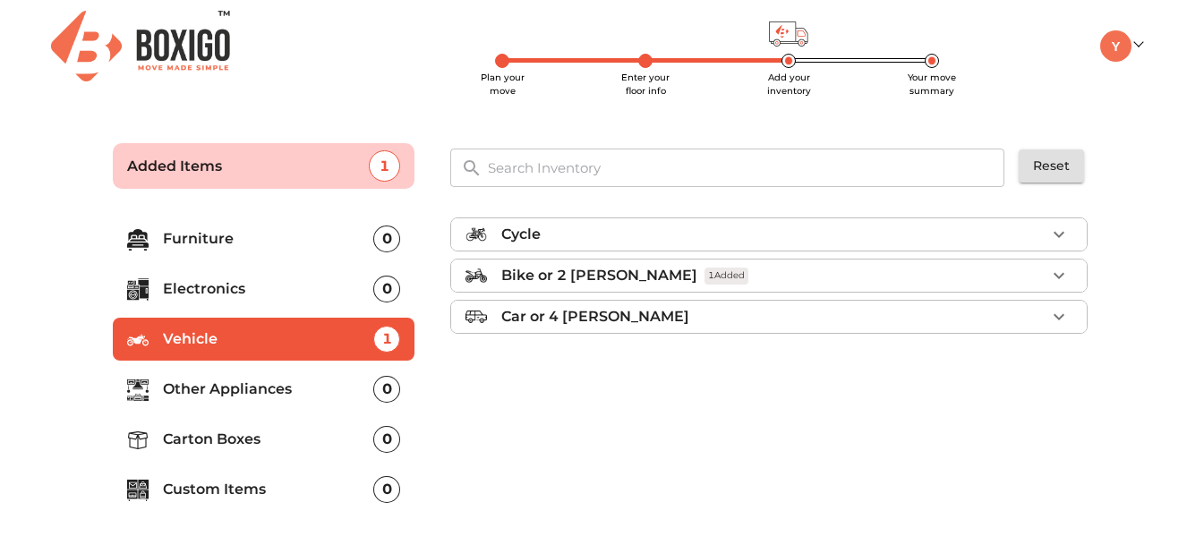
click at [1057, 238] on icon "button" at bounding box center [1058, 234] width 21 height 21
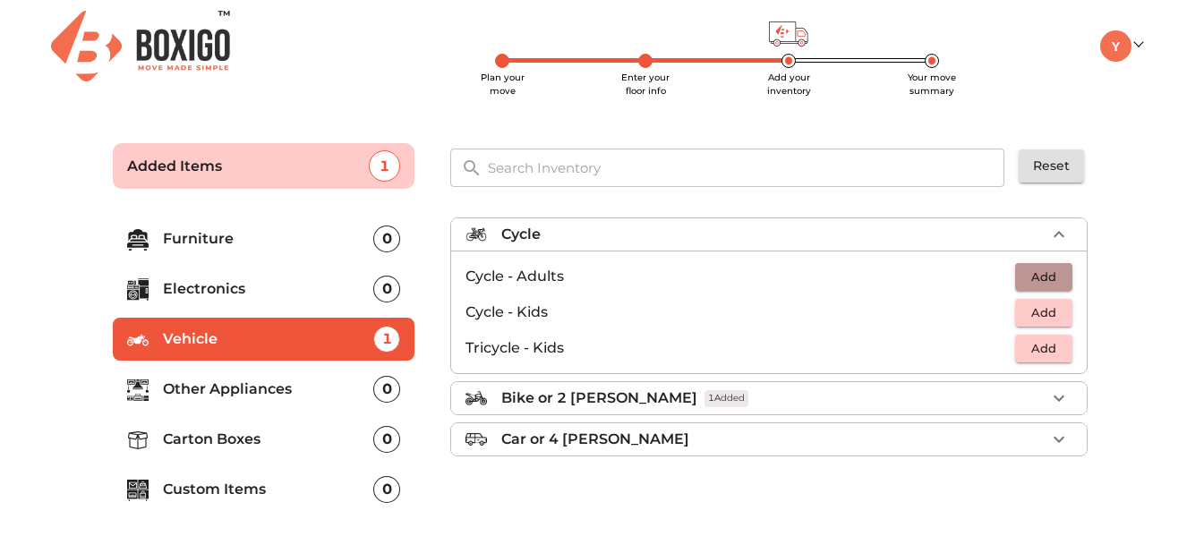
click at [1036, 279] on span "Add" at bounding box center [1043, 277] width 39 height 21
click at [1061, 236] on icon "button" at bounding box center [1058, 234] width 21 height 21
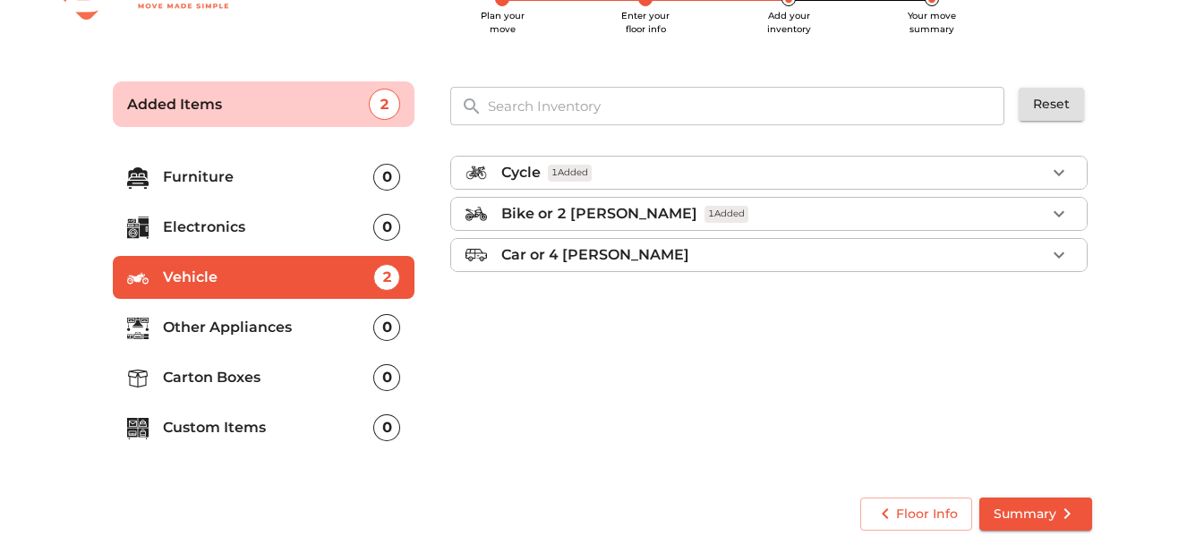
scroll to position [68, 0]
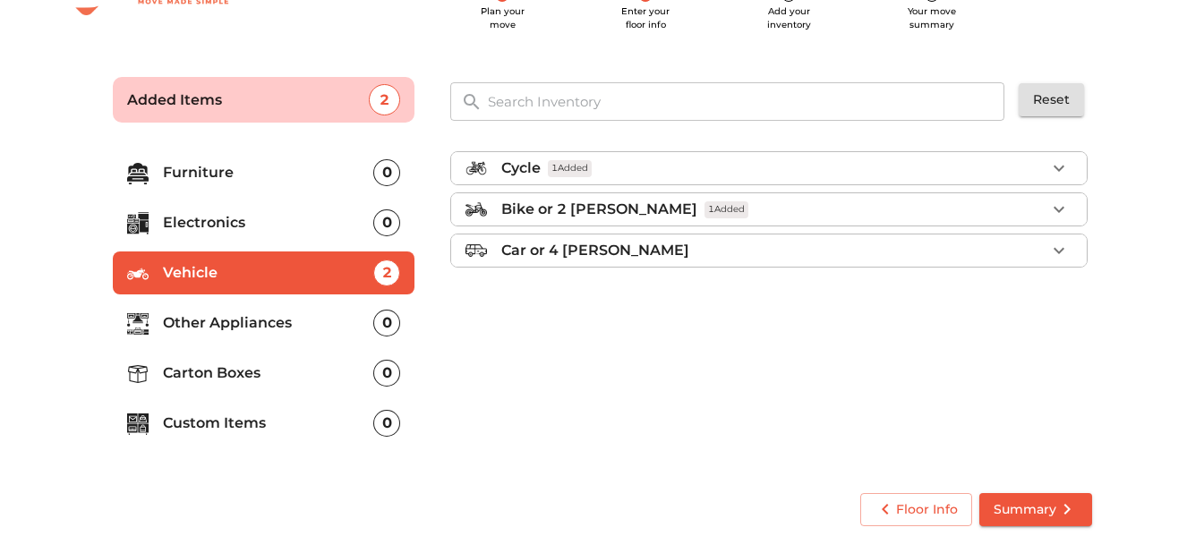
click at [386, 219] on div "0" at bounding box center [386, 222] width 27 height 27
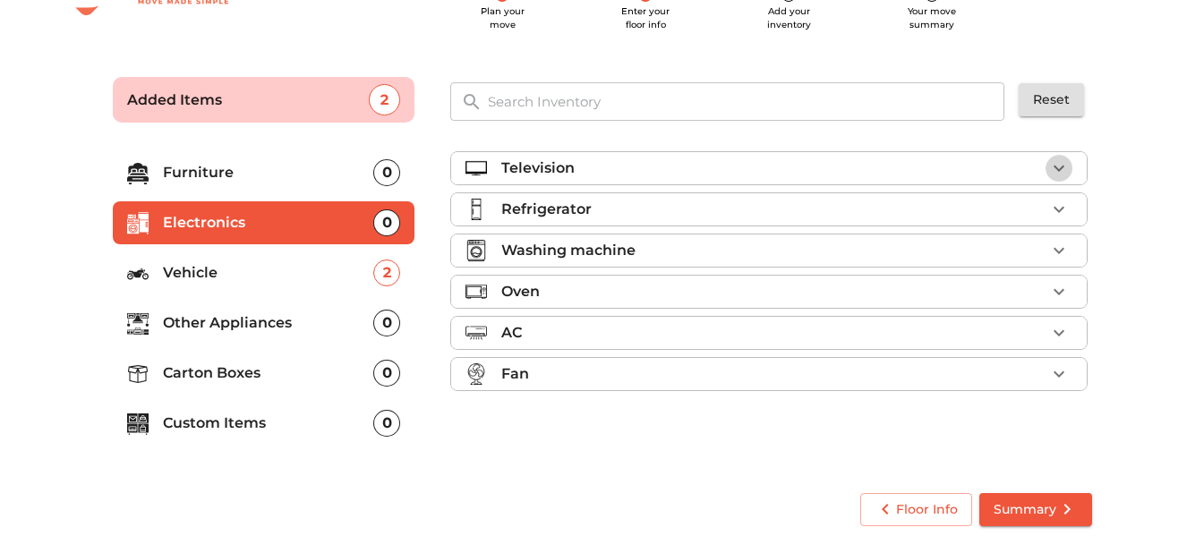
click at [1060, 170] on icon "button" at bounding box center [1059, 169] width 11 height 6
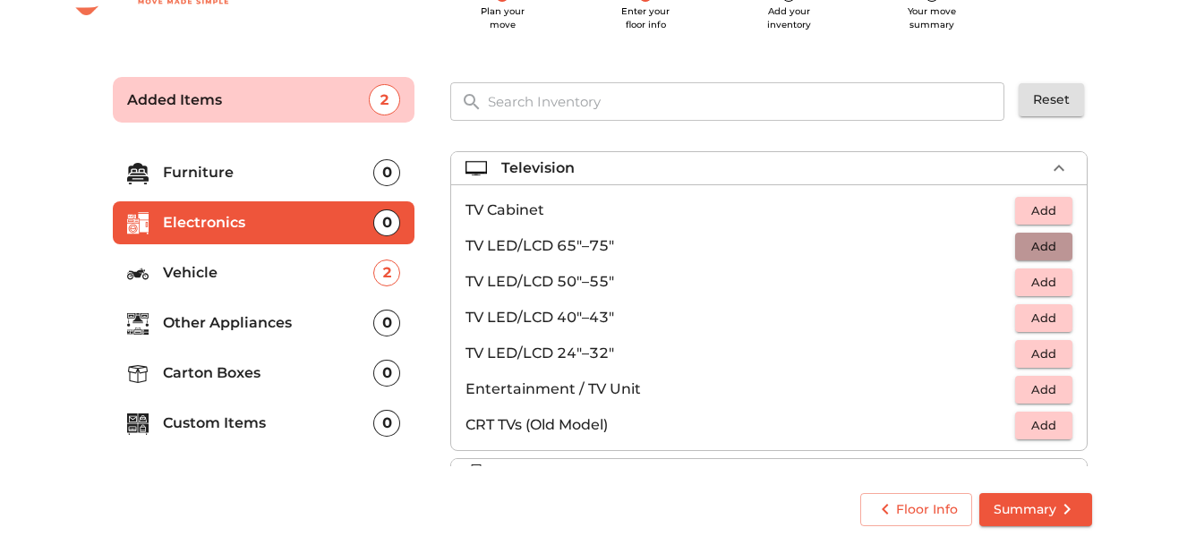
click at [1039, 243] on span "Add" at bounding box center [1043, 246] width 39 height 21
click at [1048, 243] on icon "button" at bounding box center [1058, 245] width 21 height 21
click at [994, 245] on icon "button" at bounding box center [1004, 245] width 21 height 21
click at [1028, 347] on span "Add" at bounding box center [1043, 354] width 39 height 21
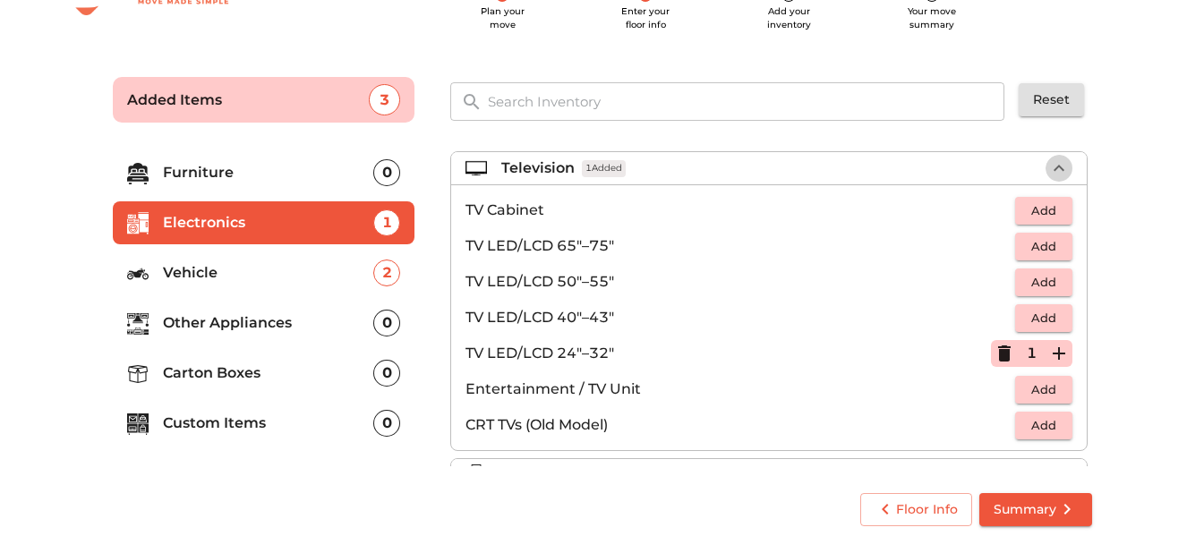
click at [1055, 161] on icon "button" at bounding box center [1058, 168] width 21 height 21
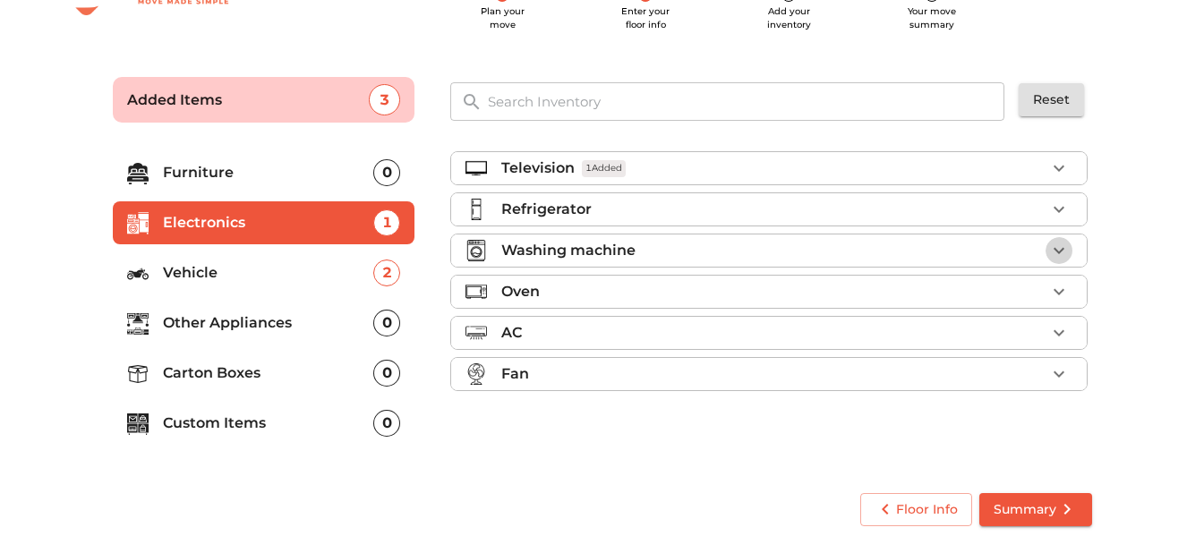
click at [1059, 250] on icon "button" at bounding box center [1058, 250] width 21 height 21
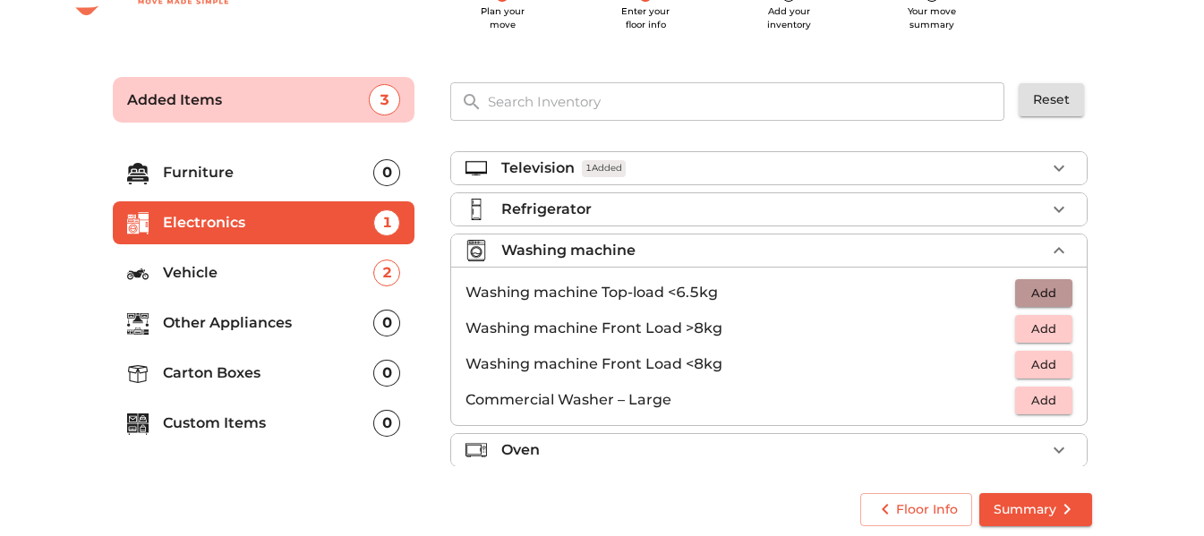
click at [1028, 287] on span "Add" at bounding box center [1043, 293] width 39 height 21
click at [1056, 248] on icon "button" at bounding box center [1058, 250] width 21 height 21
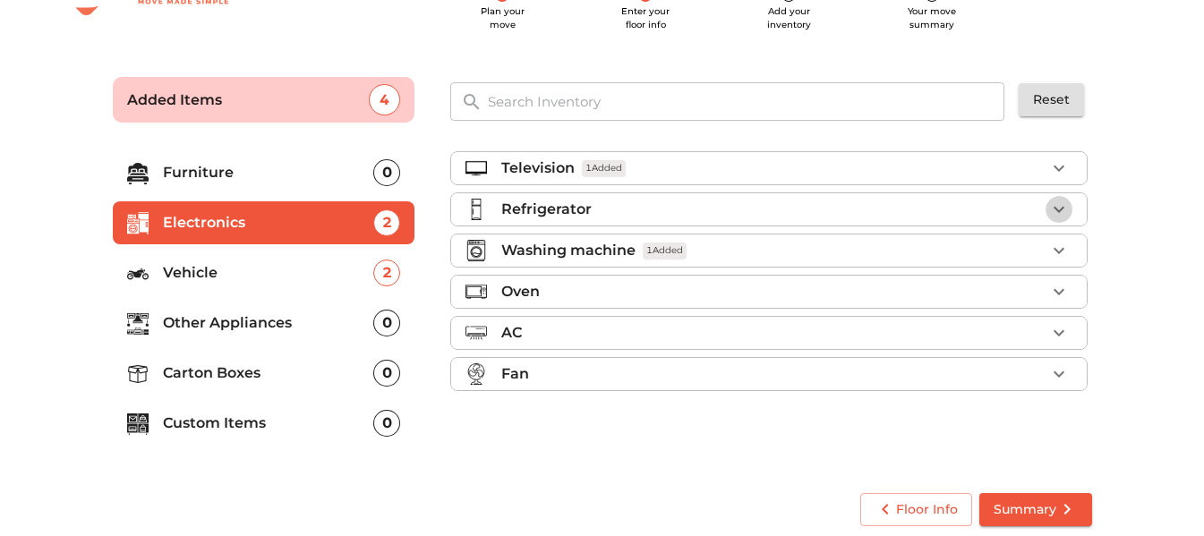
click at [1059, 201] on icon "button" at bounding box center [1058, 209] width 21 height 21
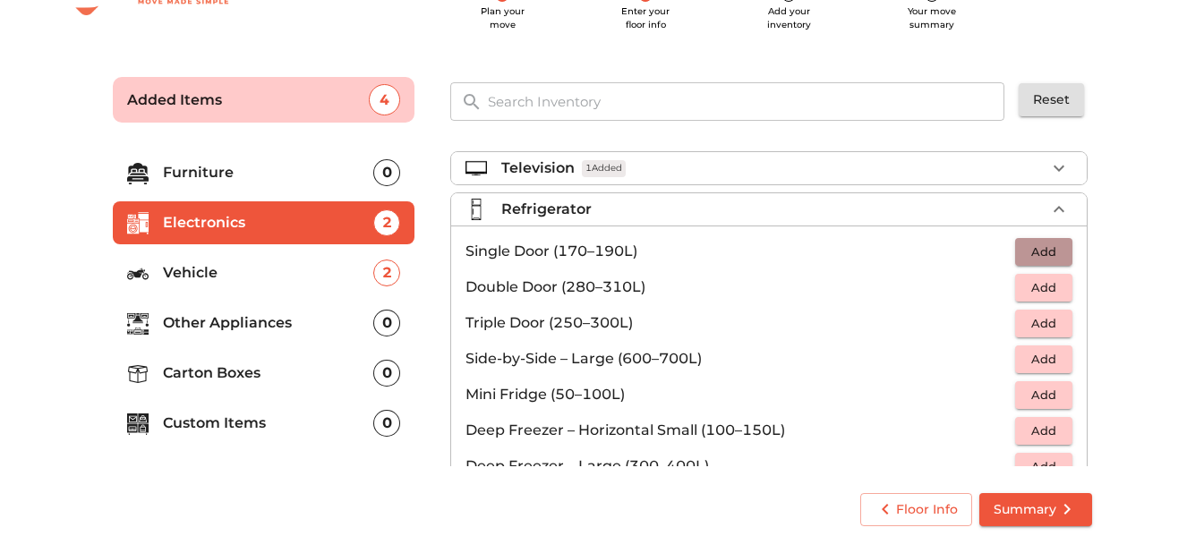
click at [1039, 249] on span "Add" at bounding box center [1043, 252] width 39 height 21
click at [1050, 202] on icon "button" at bounding box center [1058, 209] width 21 height 21
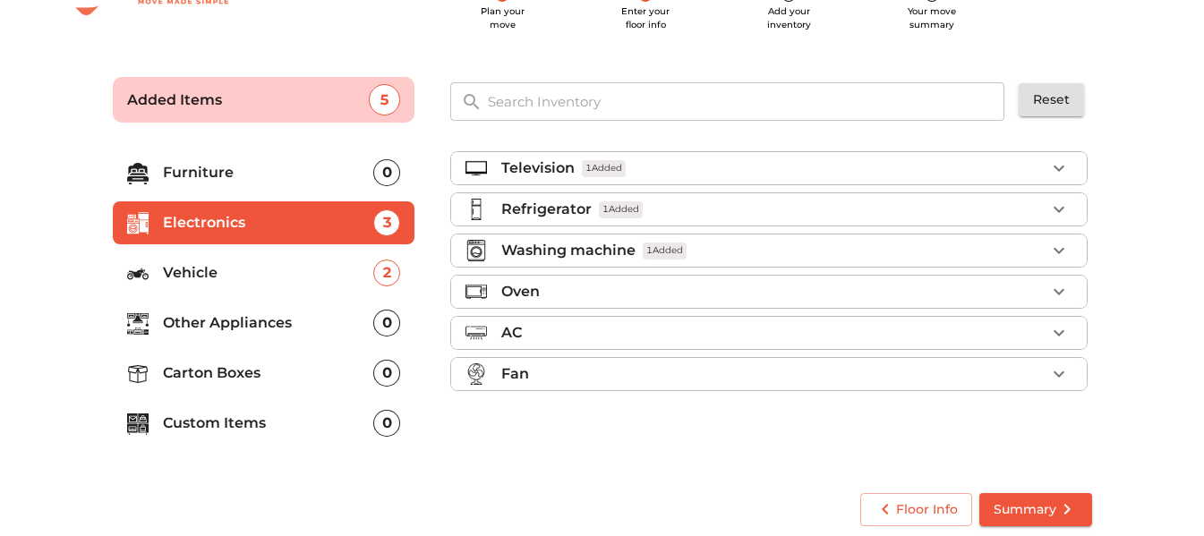
scroll to position [76, 0]
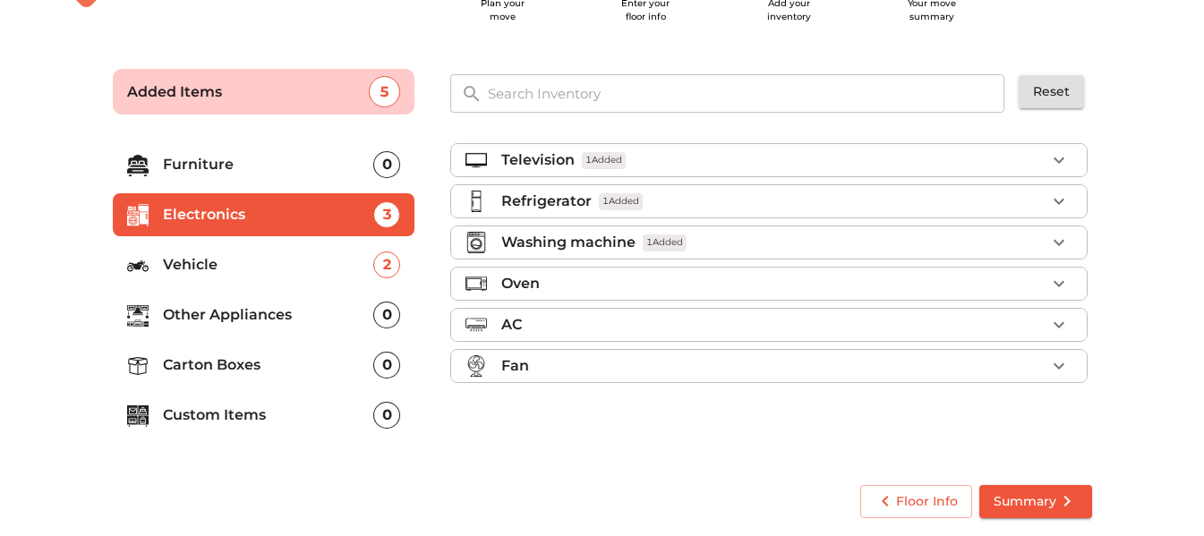
click at [386, 164] on div "0" at bounding box center [386, 164] width 27 height 27
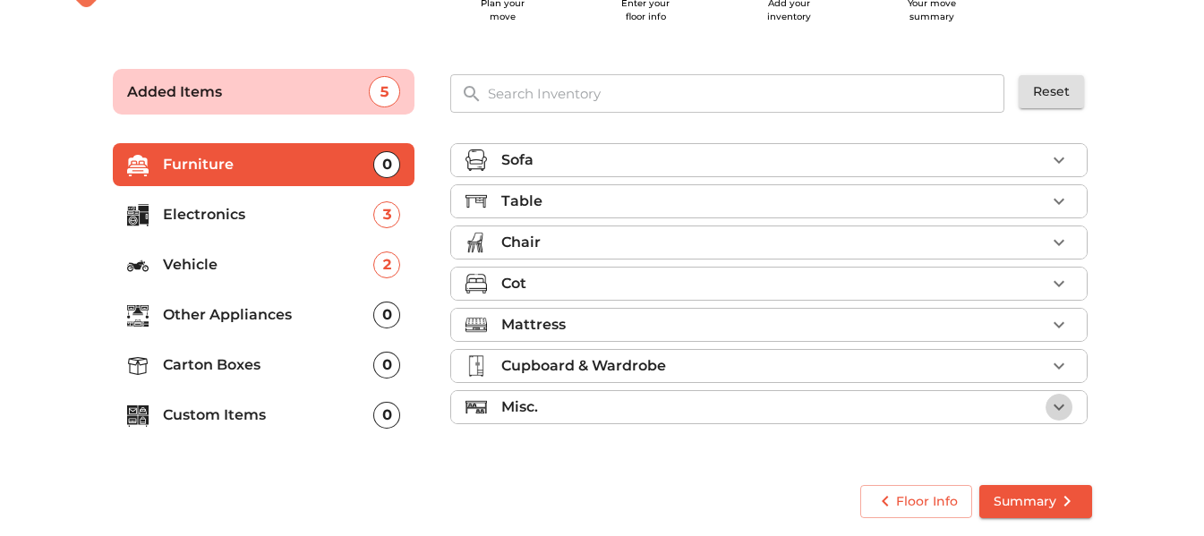
click at [1063, 405] on icon "button" at bounding box center [1059, 408] width 11 height 6
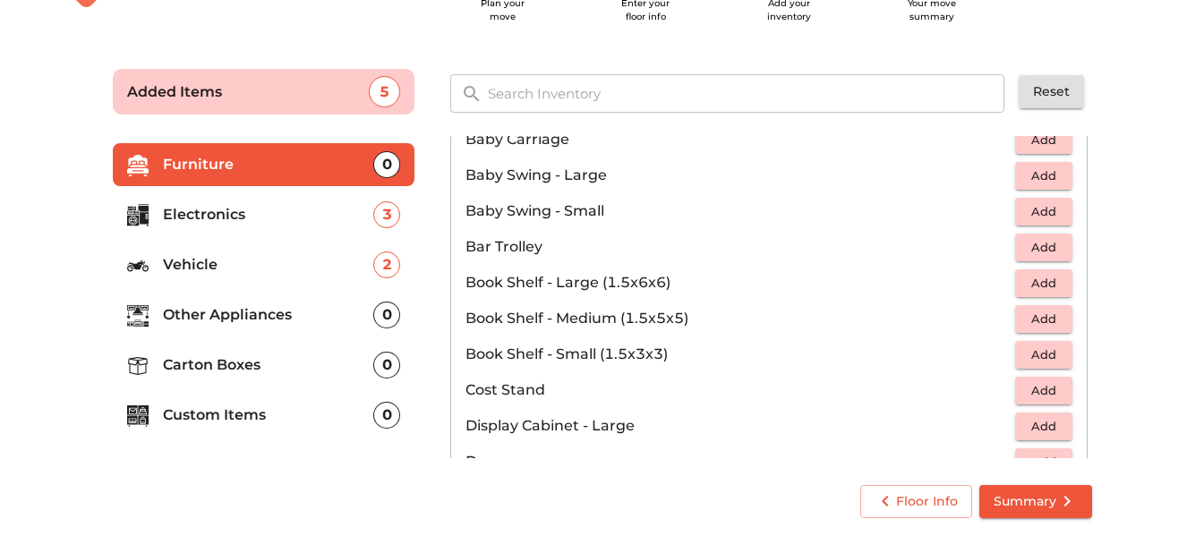
scroll to position [315, 0]
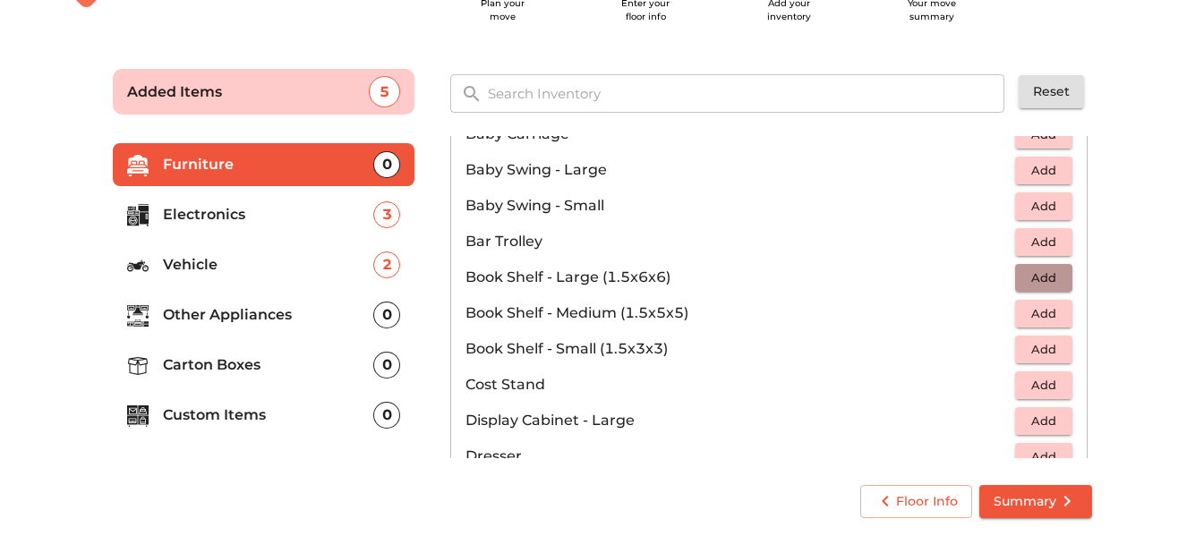
click at [1044, 281] on span "Add" at bounding box center [1043, 278] width 39 height 21
click at [1053, 277] on icon "button" at bounding box center [1059, 277] width 13 height 13
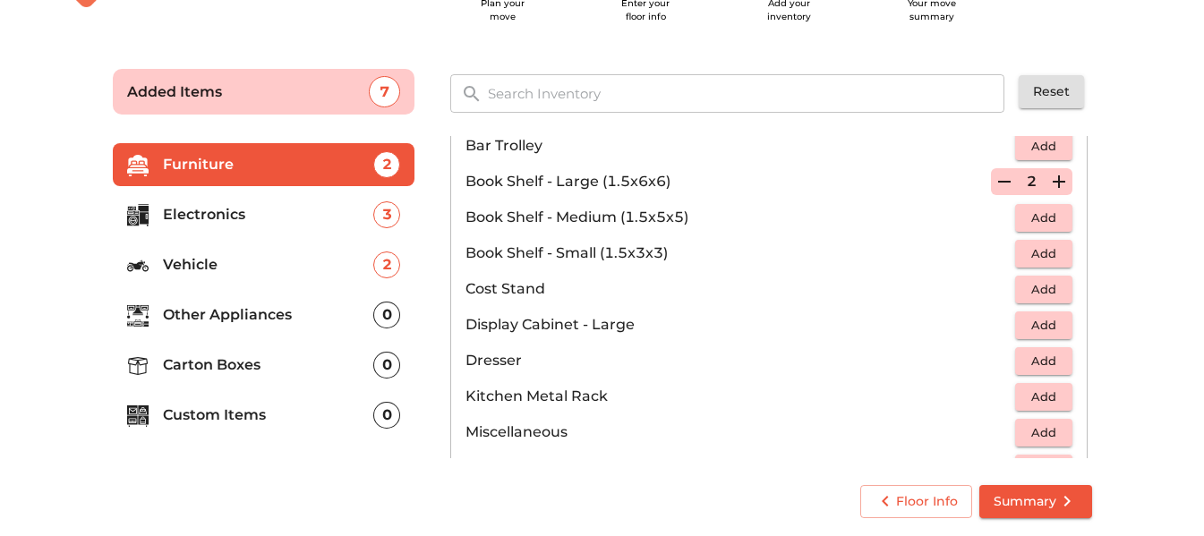
scroll to position [412, 0]
click at [1039, 282] on span "Add" at bounding box center [1043, 288] width 39 height 21
click at [998, 294] on icon "button" at bounding box center [1004, 288] width 13 height 16
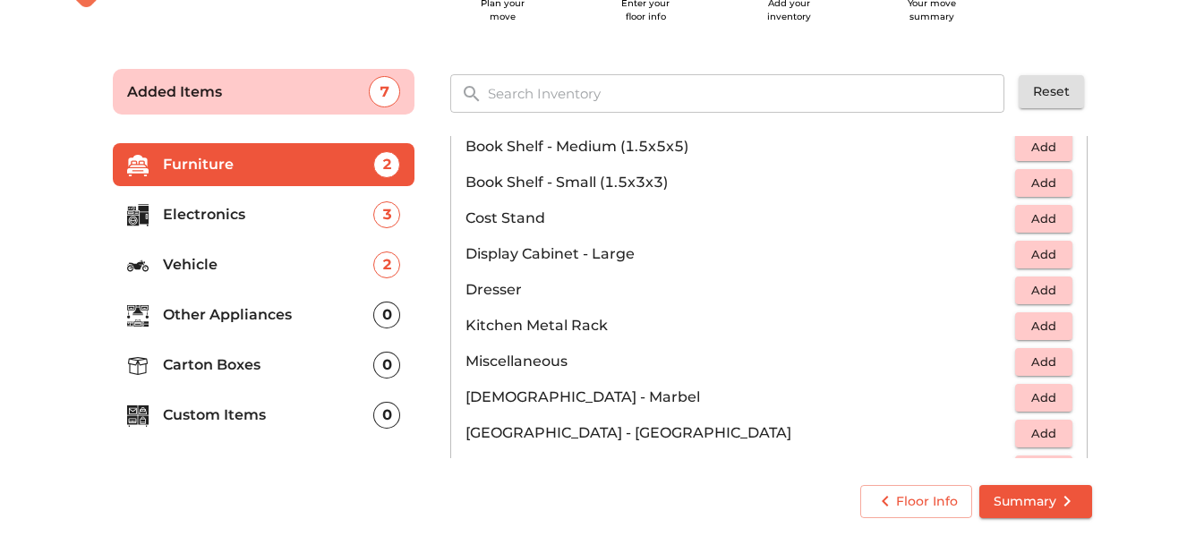
scroll to position [482, 0]
click at [1046, 292] on span "Add" at bounding box center [1043, 289] width 39 height 21
click at [1048, 286] on icon "button" at bounding box center [1058, 288] width 21 height 21
click at [909, 388] on p "[DEMOGRAPHIC_DATA] - Marbel" at bounding box center [740, 396] width 550 height 21
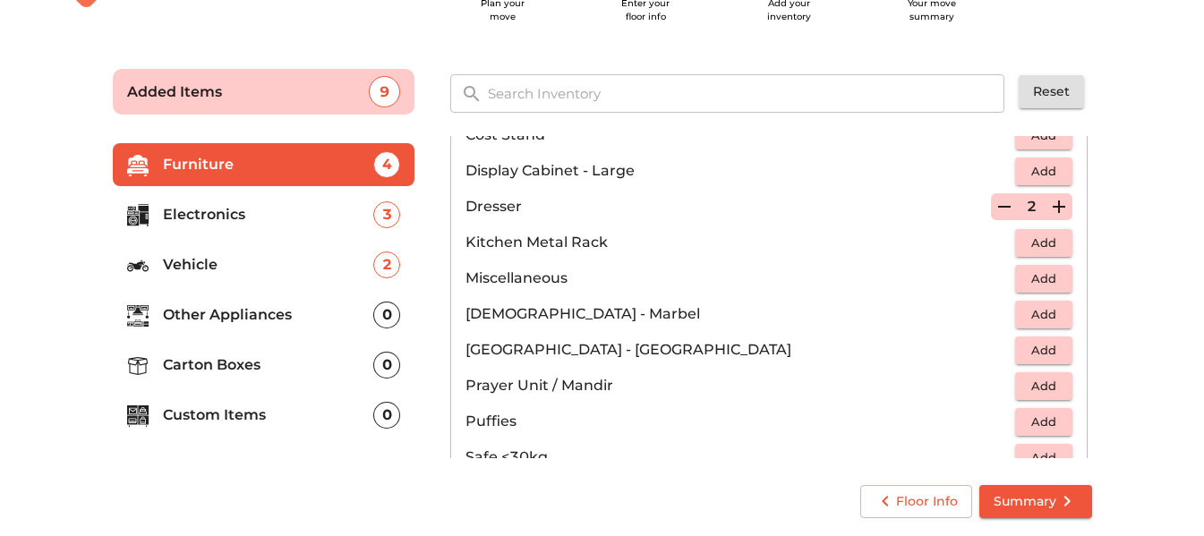
scroll to position [570, 0]
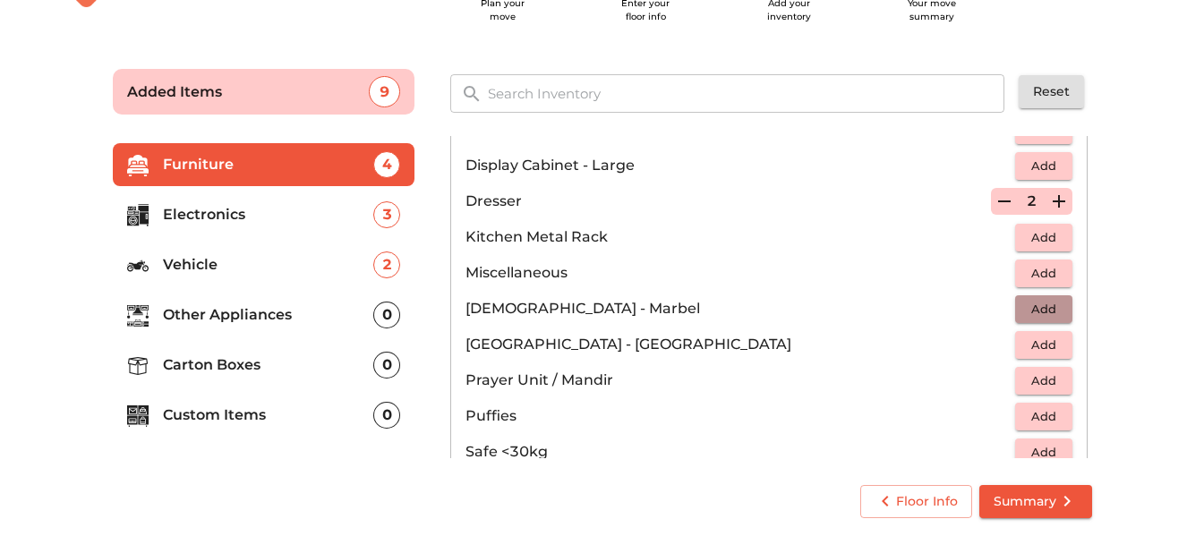
click at [1045, 304] on span "Add" at bounding box center [1043, 309] width 39 height 21
click at [998, 307] on icon "button" at bounding box center [1004, 309] width 13 height 16
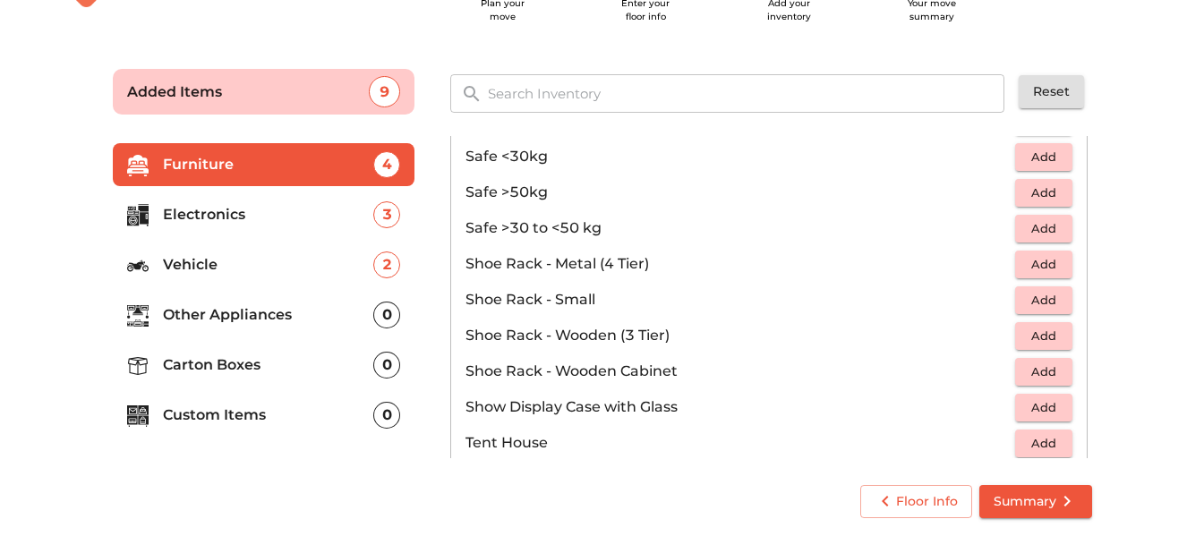
scroll to position [883, 0]
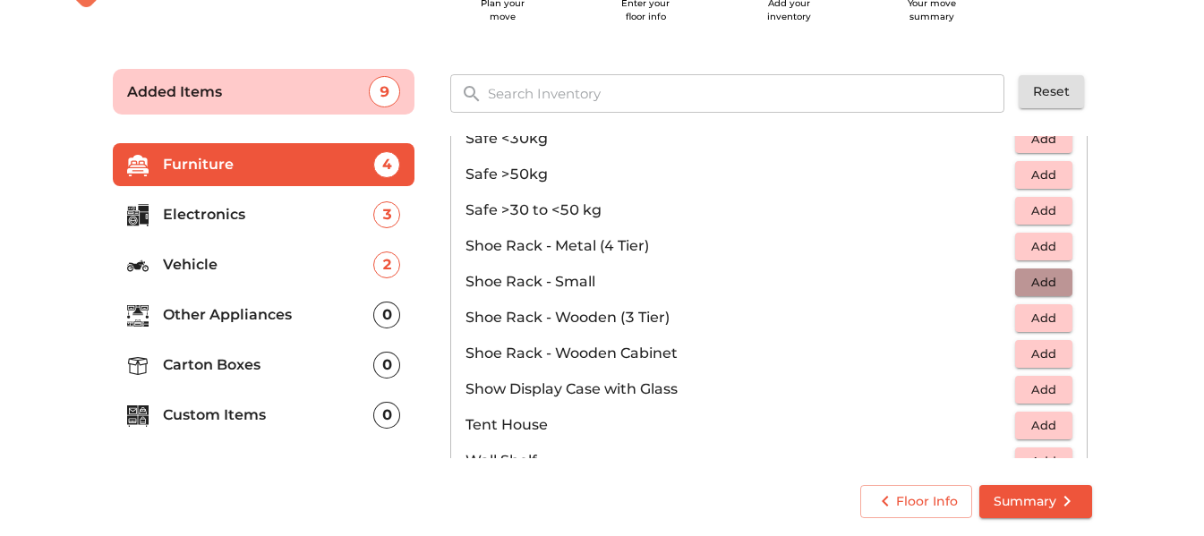
click at [1043, 279] on span "Add" at bounding box center [1043, 282] width 39 height 21
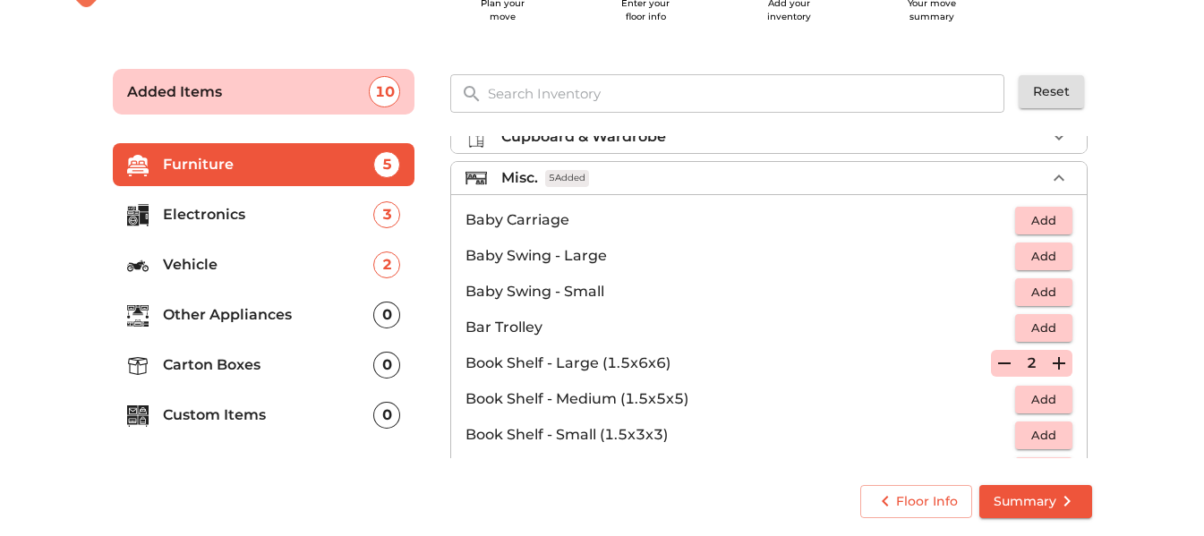
scroll to position [0, 0]
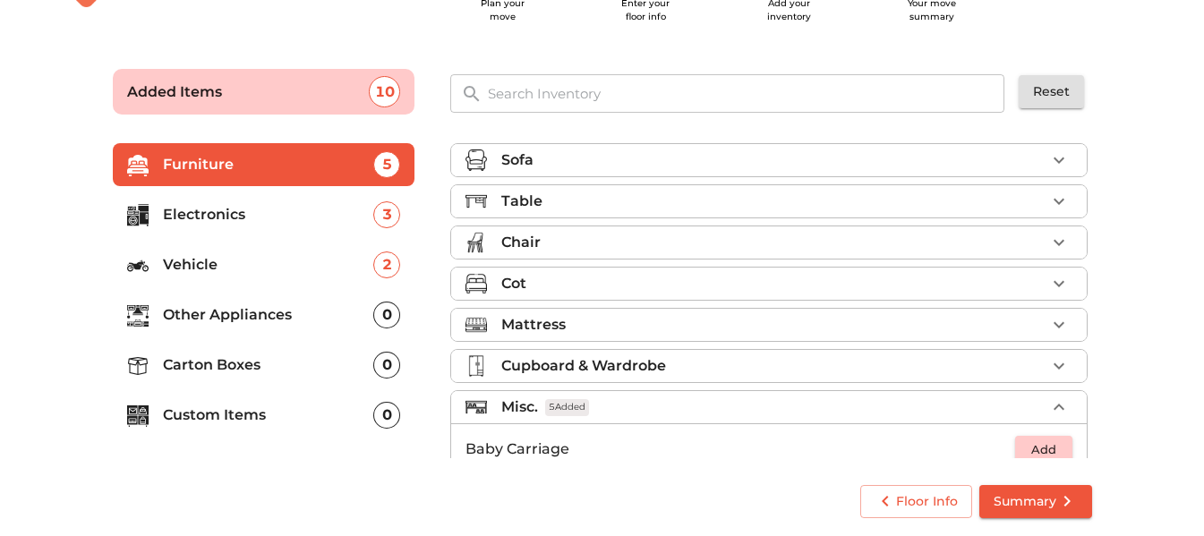
click at [393, 311] on div "0" at bounding box center [386, 315] width 27 height 27
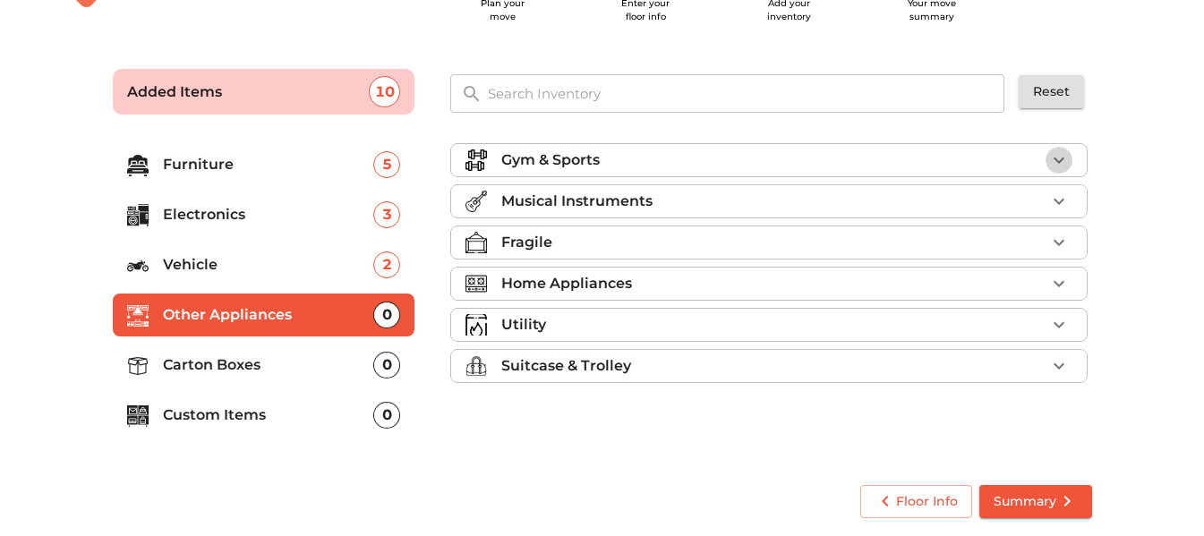
click at [1064, 156] on icon "button" at bounding box center [1058, 159] width 21 height 21
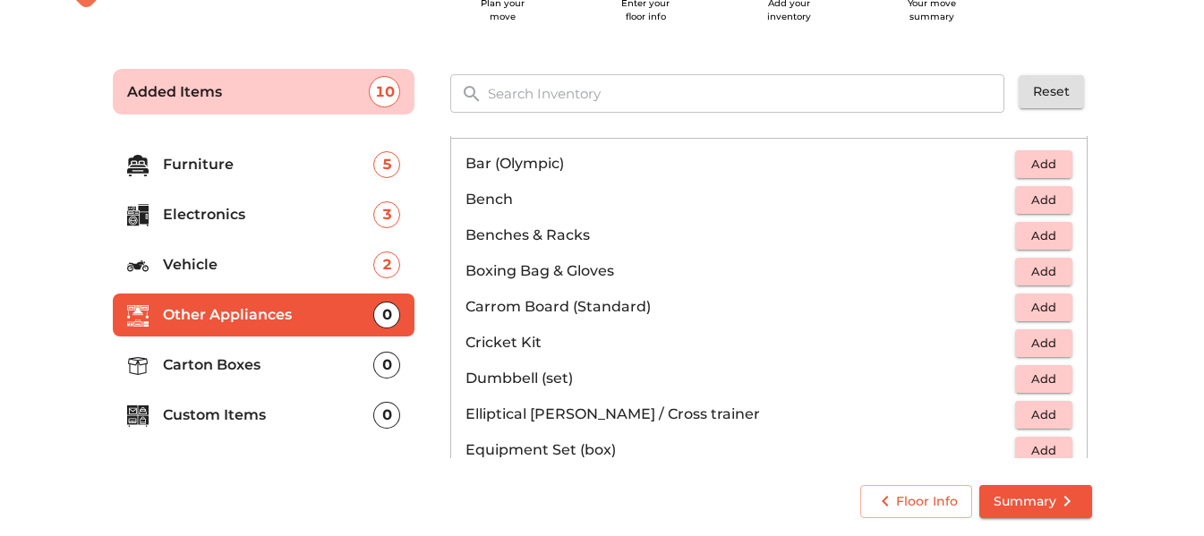
scroll to position [44, 0]
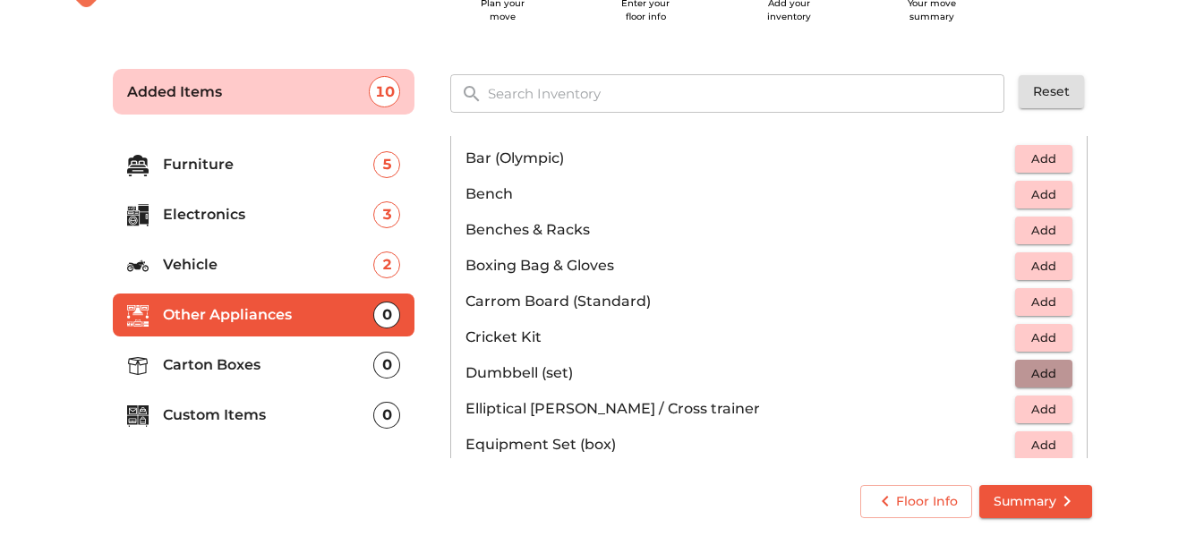
click at [1027, 376] on span "Add" at bounding box center [1043, 373] width 39 height 21
click at [389, 363] on div "0" at bounding box center [386, 365] width 27 height 27
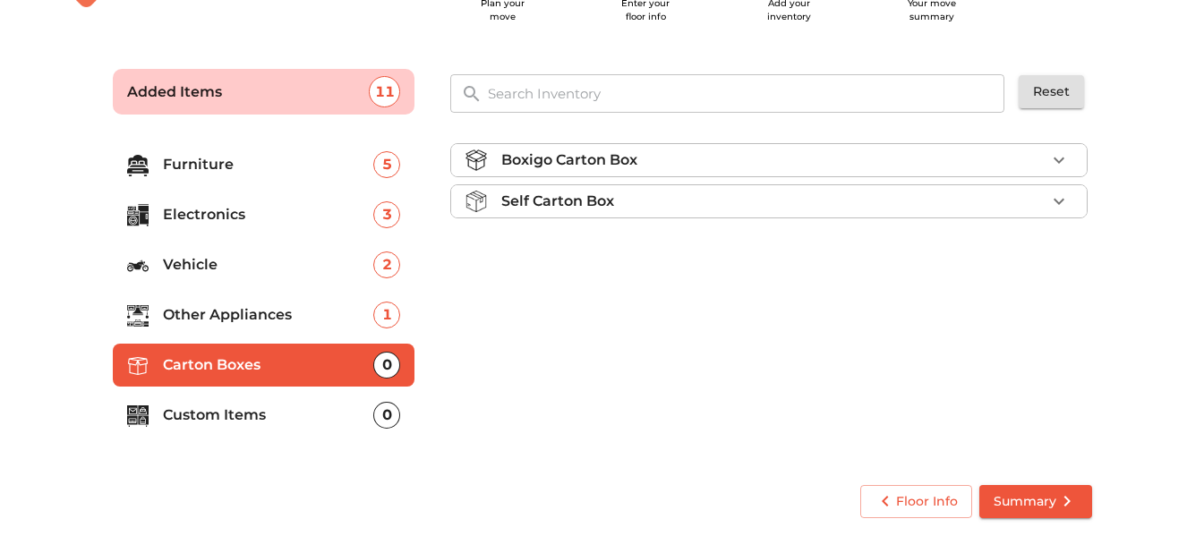
scroll to position [0, 0]
click at [1064, 158] on icon "button" at bounding box center [1058, 159] width 21 height 21
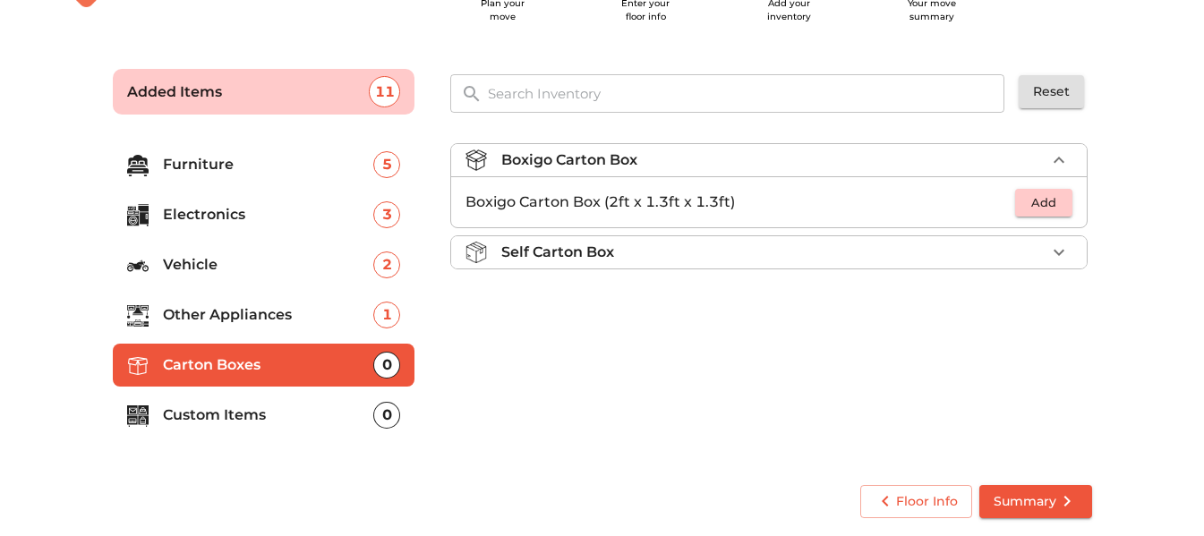
click at [1064, 158] on icon "button" at bounding box center [1058, 159] width 21 height 21
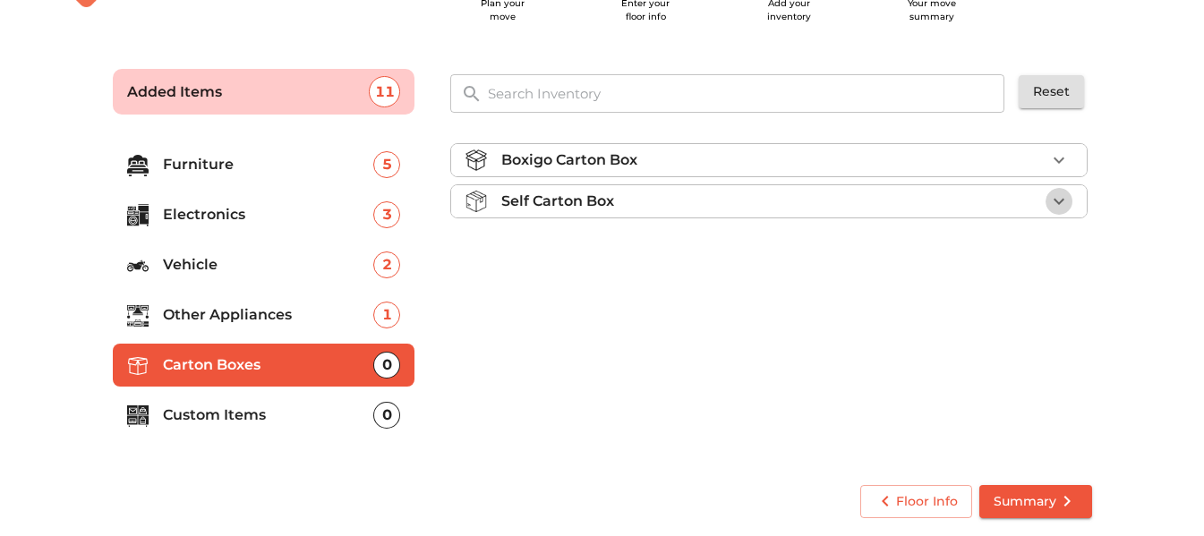
click at [1058, 198] on icon "button" at bounding box center [1058, 201] width 21 height 21
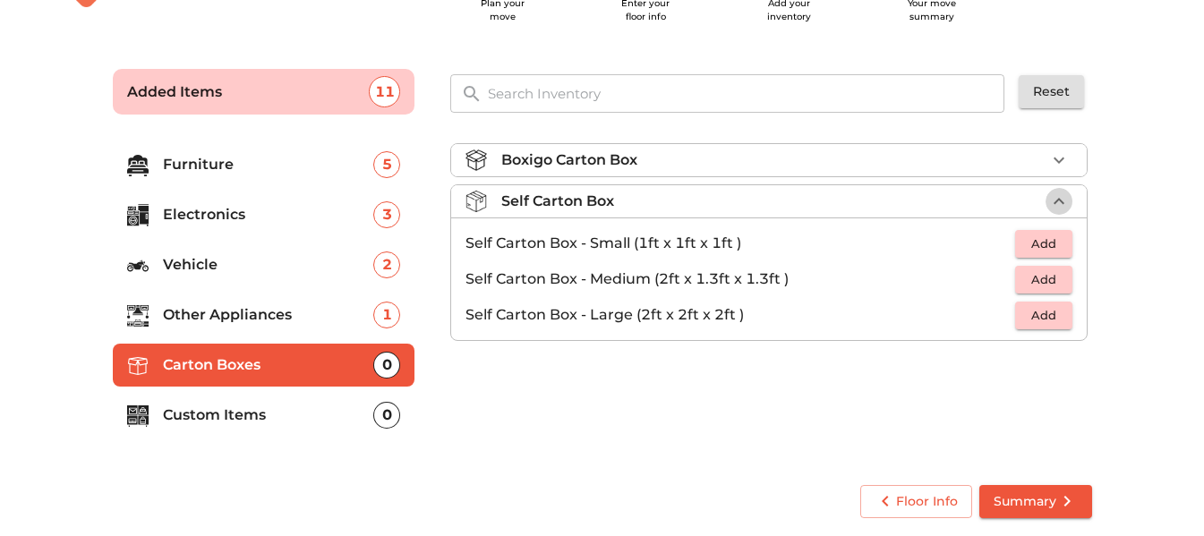
click at [1058, 198] on icon "button" at bounding box center [1058, 201] width 21 height 21
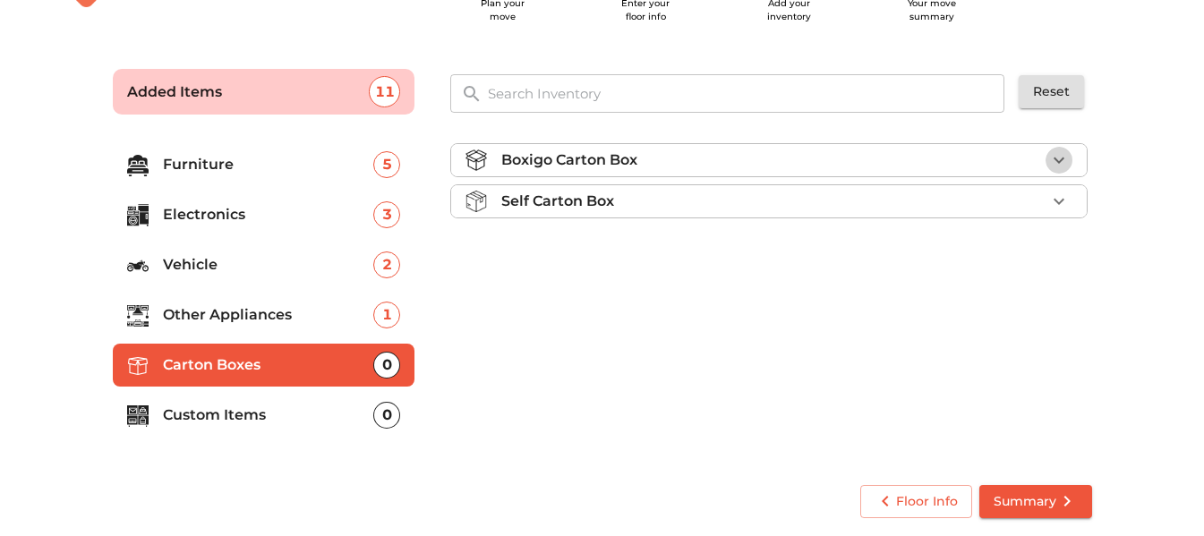
click at [1062, 156] on icon "button" at bounding box center [1058, 159] width 21 height 21
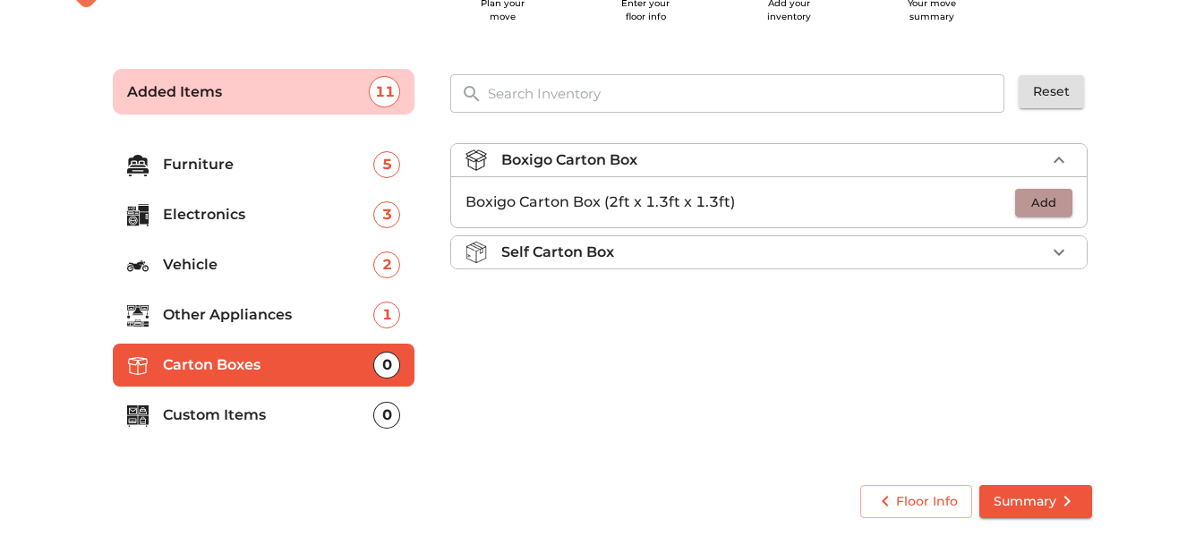
click at [1045, 198] on span "Add" at bounding box center [1043, 202] width 39 height 21
click at [1059, 199] on icon "button" at bounding box center [1059, 202] width 13 height 13
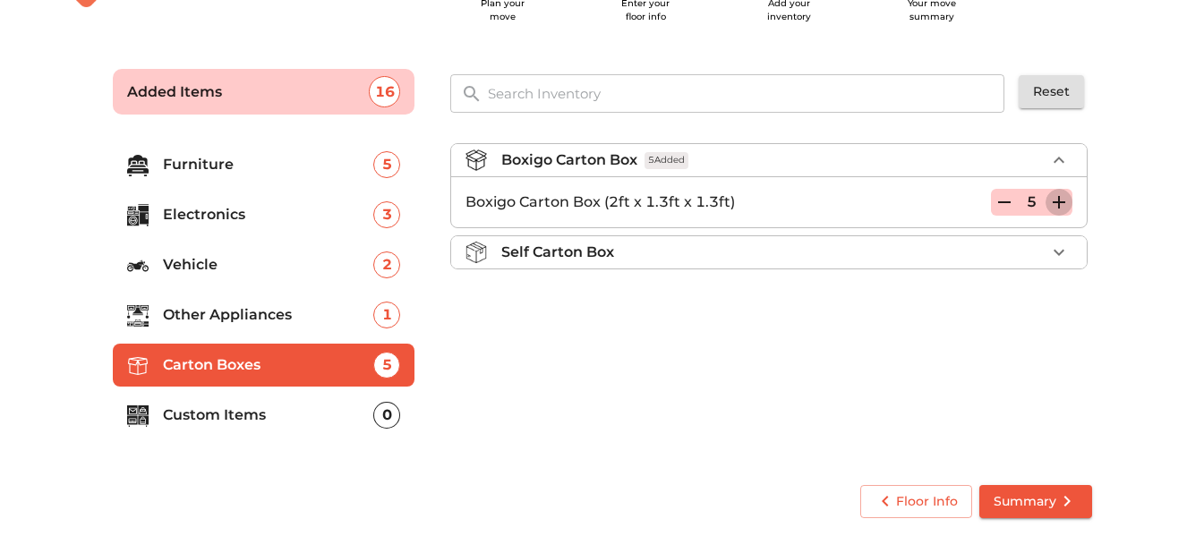
click at [1059, 199] on icon "button" at bounding box center [1059, 202] width 13 height 13
click at [710, 399] on div "Boxigo Carton Box 8 Added Boxigo Carton Box (2ft x 1.3ft x 1.3ft) 8 Self Carton…" at bounding box center [770, 298] width 655 height 338
click at [382, 424] on div "0" at bounding box center [386, 415] width 27 height 27
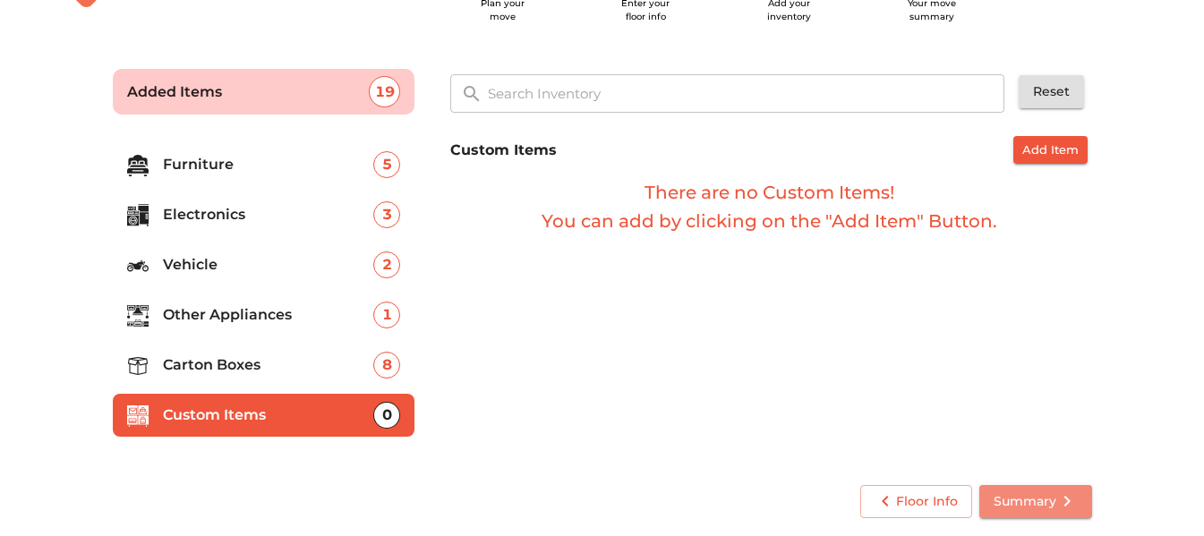
click at [1016, 512] on span "Summary" at bounding box center [1036, 502] width 84 height 22
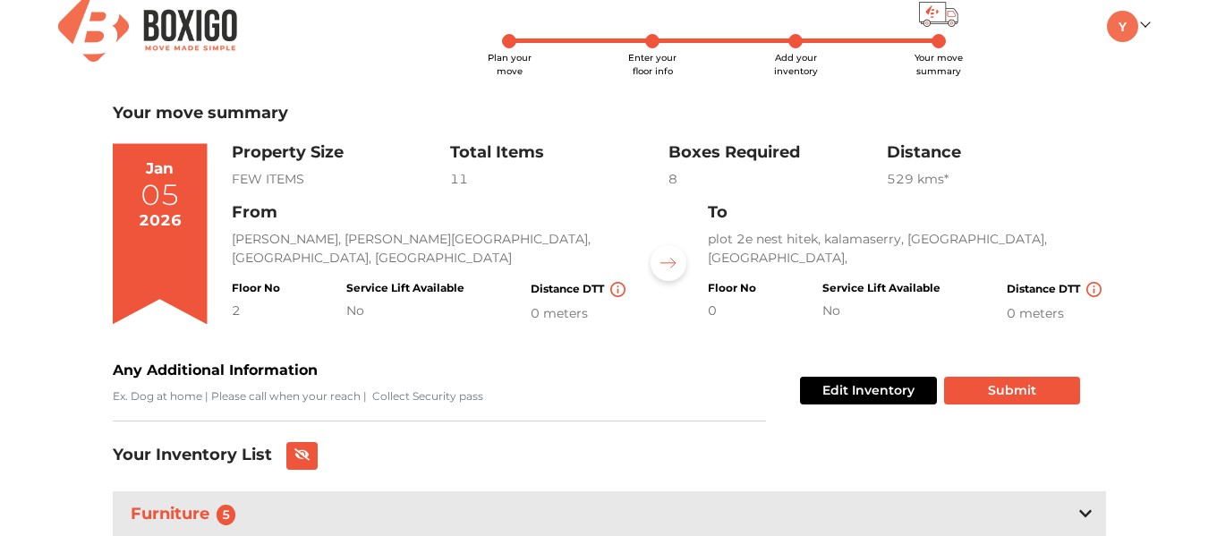
scroll to position [21, 0]
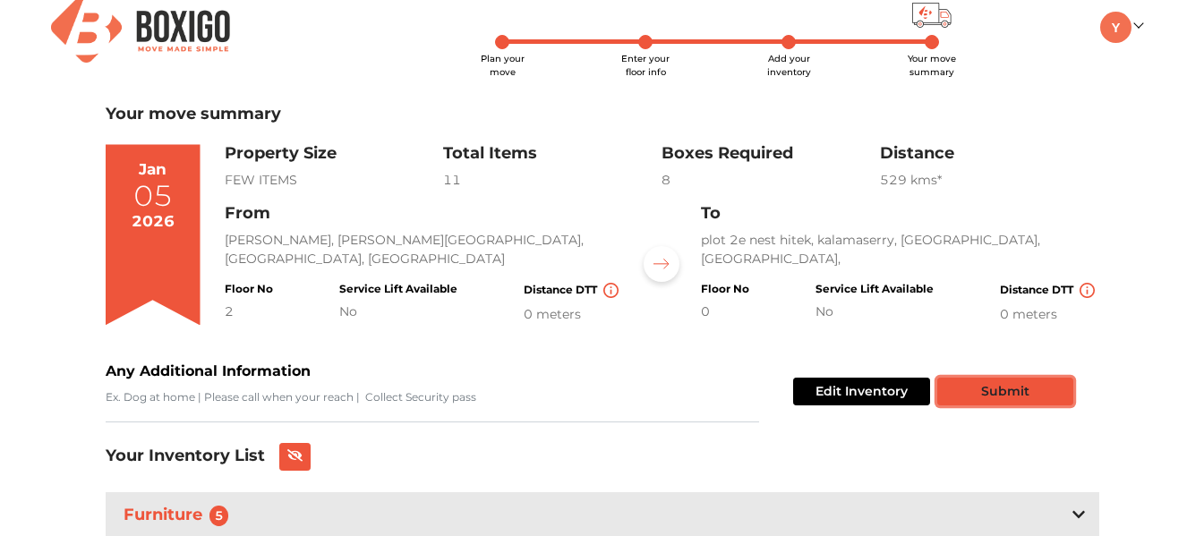
click at [999, 394] on button "Submit" at bounding box center [1005, 392] width 136 height 28
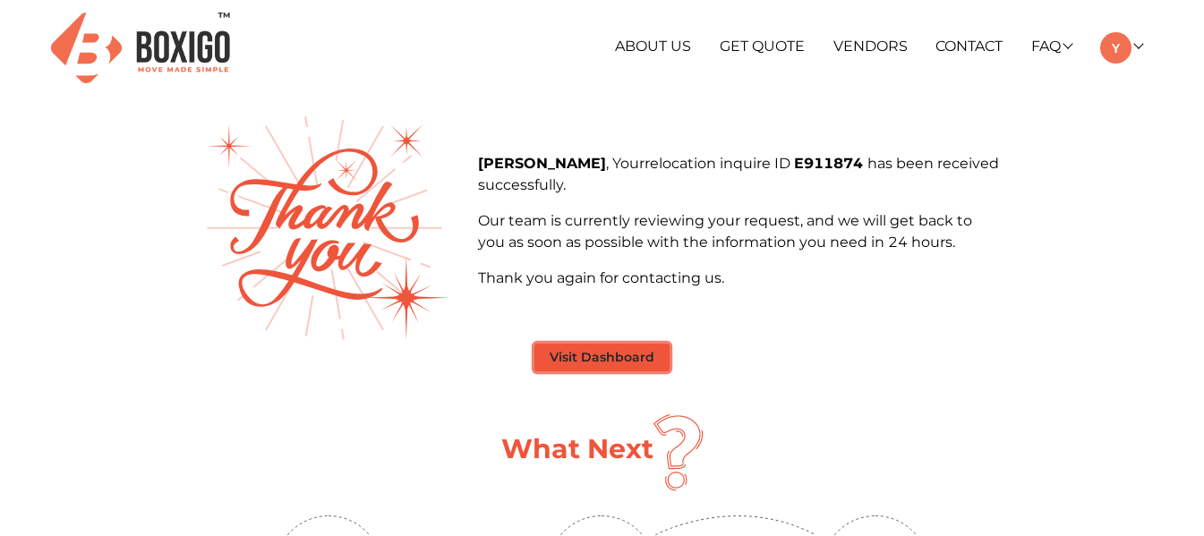
click at [583, 361] on button "Visit Dashboard" at bounding box center [601, 358] width 135 height 28
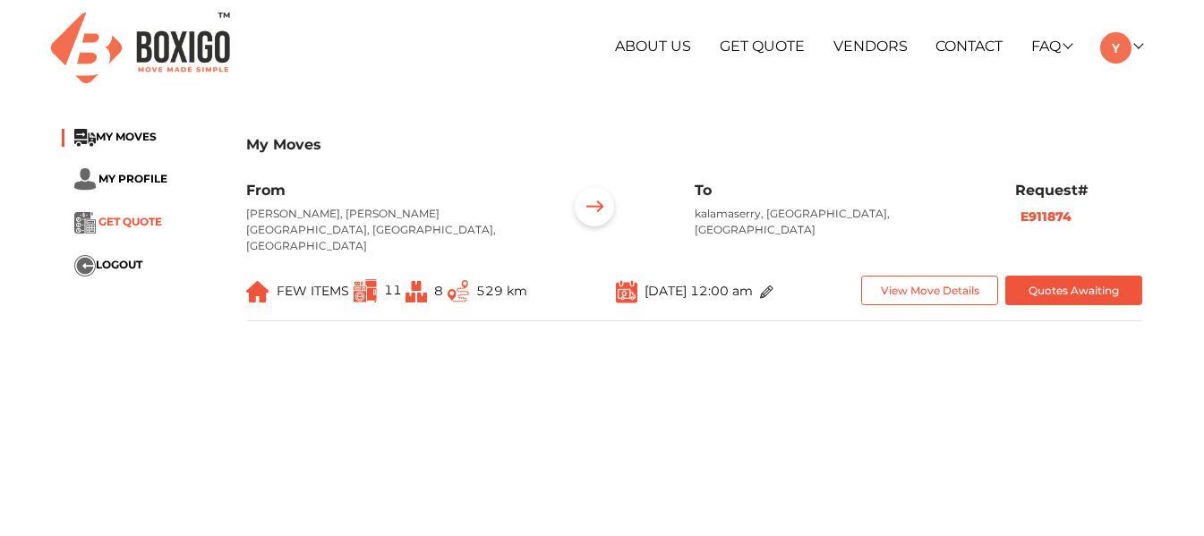
click at [149, 222] on span "GET QUOTE" at bounding box center [130, 221] width 64 height 13
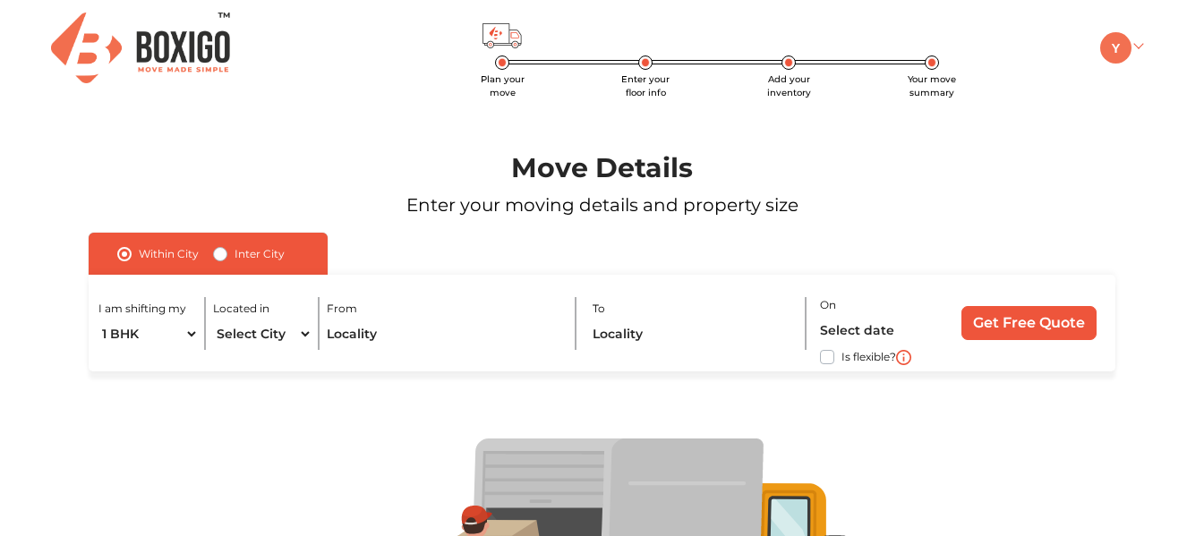
click at [1139, 49] on link at bounding box center [1121, 46] width 42 height 17
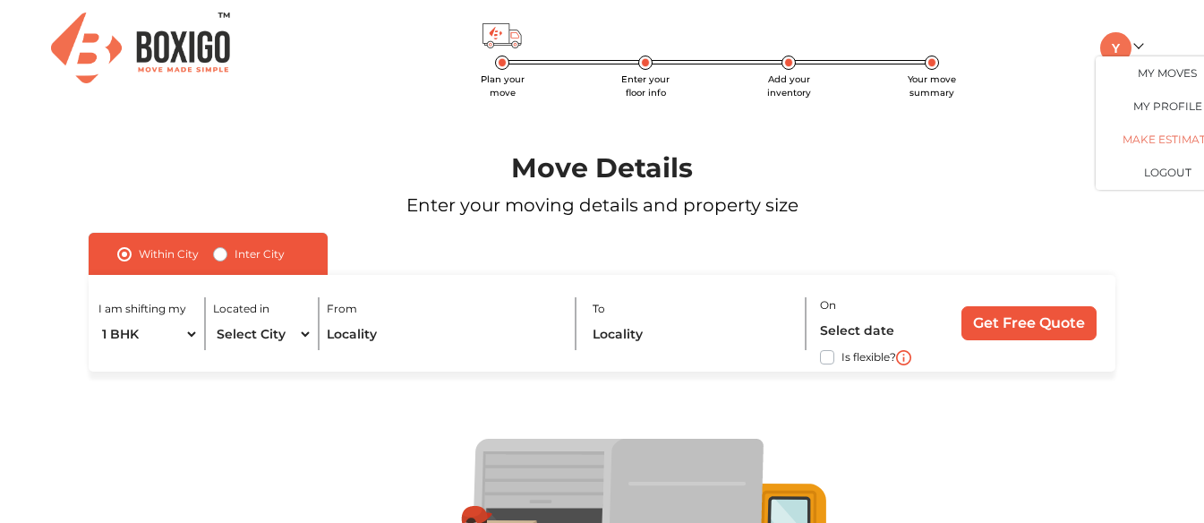
click at [1143, 139] on link "Make Estimate" at bounding box center [1167, 140] width 143 height 33
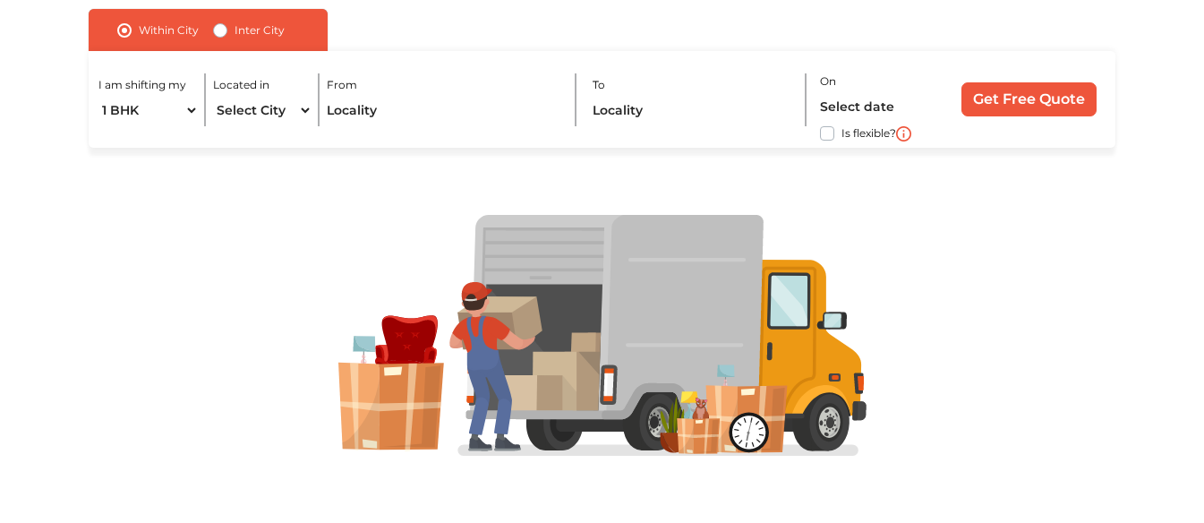
scroll to position [215, 0]
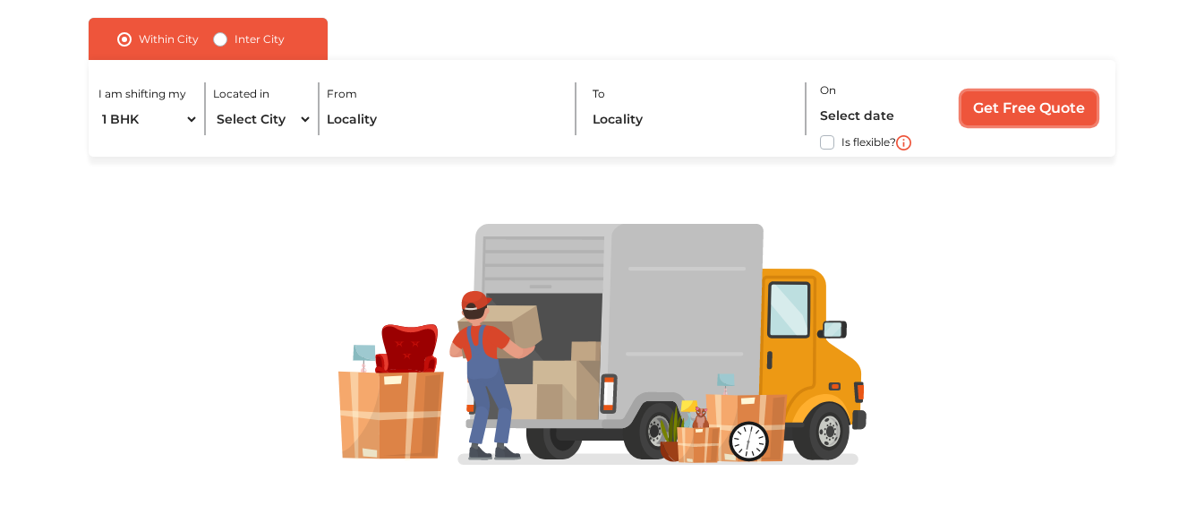
click at [1031, 124] on input "Get Free Quote" at bounding box center [1028, 108] width 135 height 34
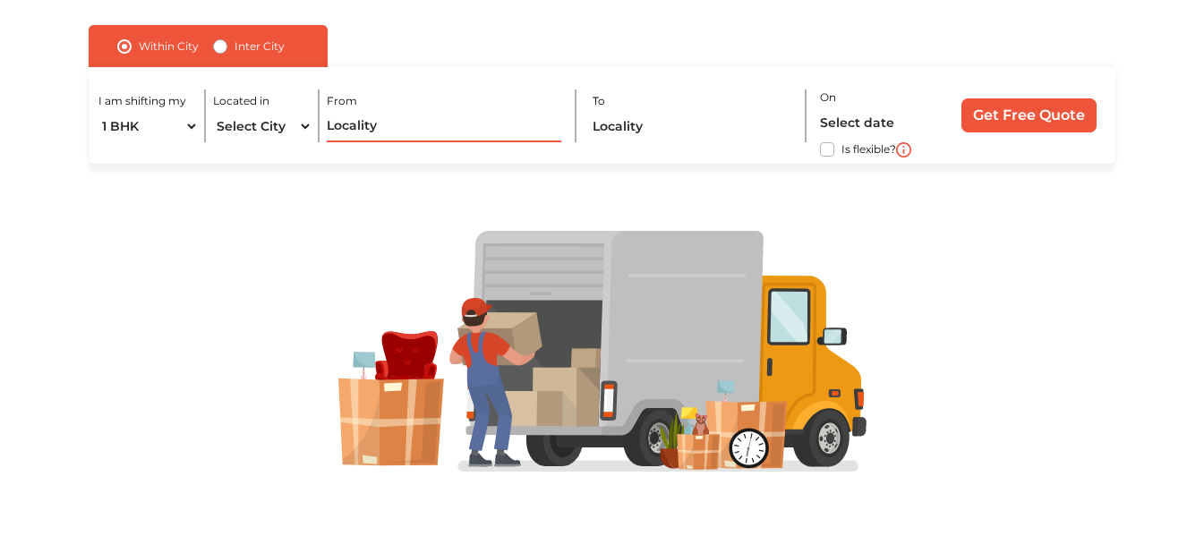
scroll to position [210, 0]
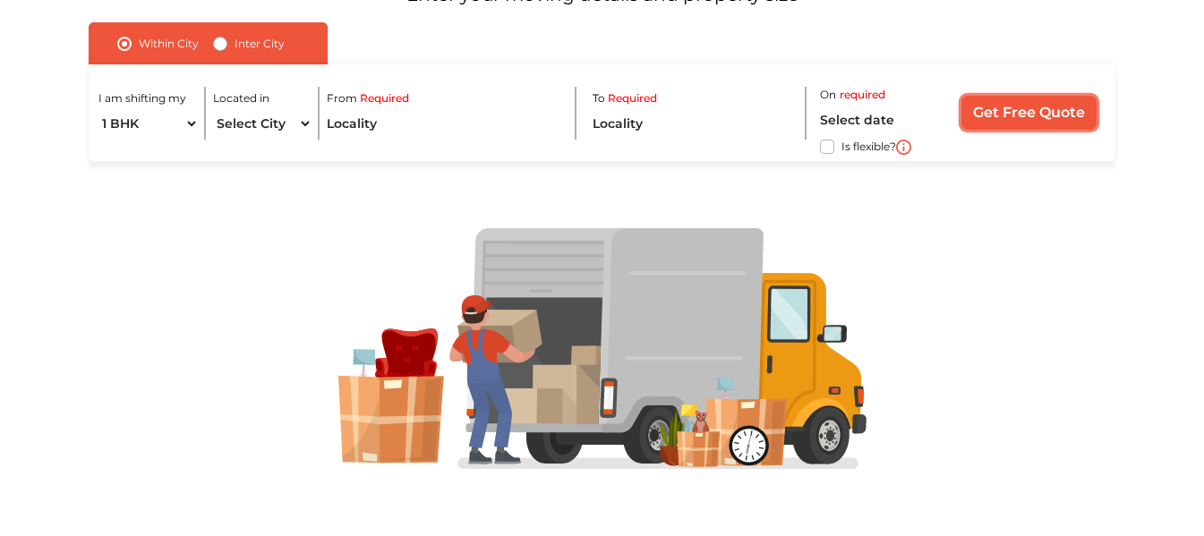
click at [1031, 124] on input "Get Free Quote" at bounding box center [1028, 113] width 135 height 34
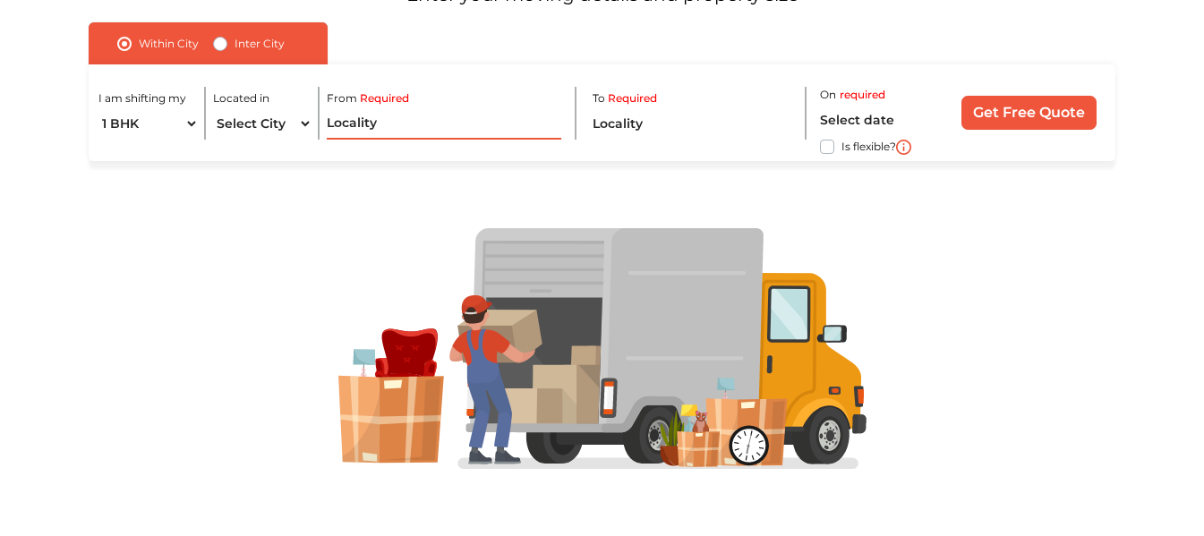
scroll to position [0, 0]
